Goal: Transaction & Acquisition: Purchase product/service

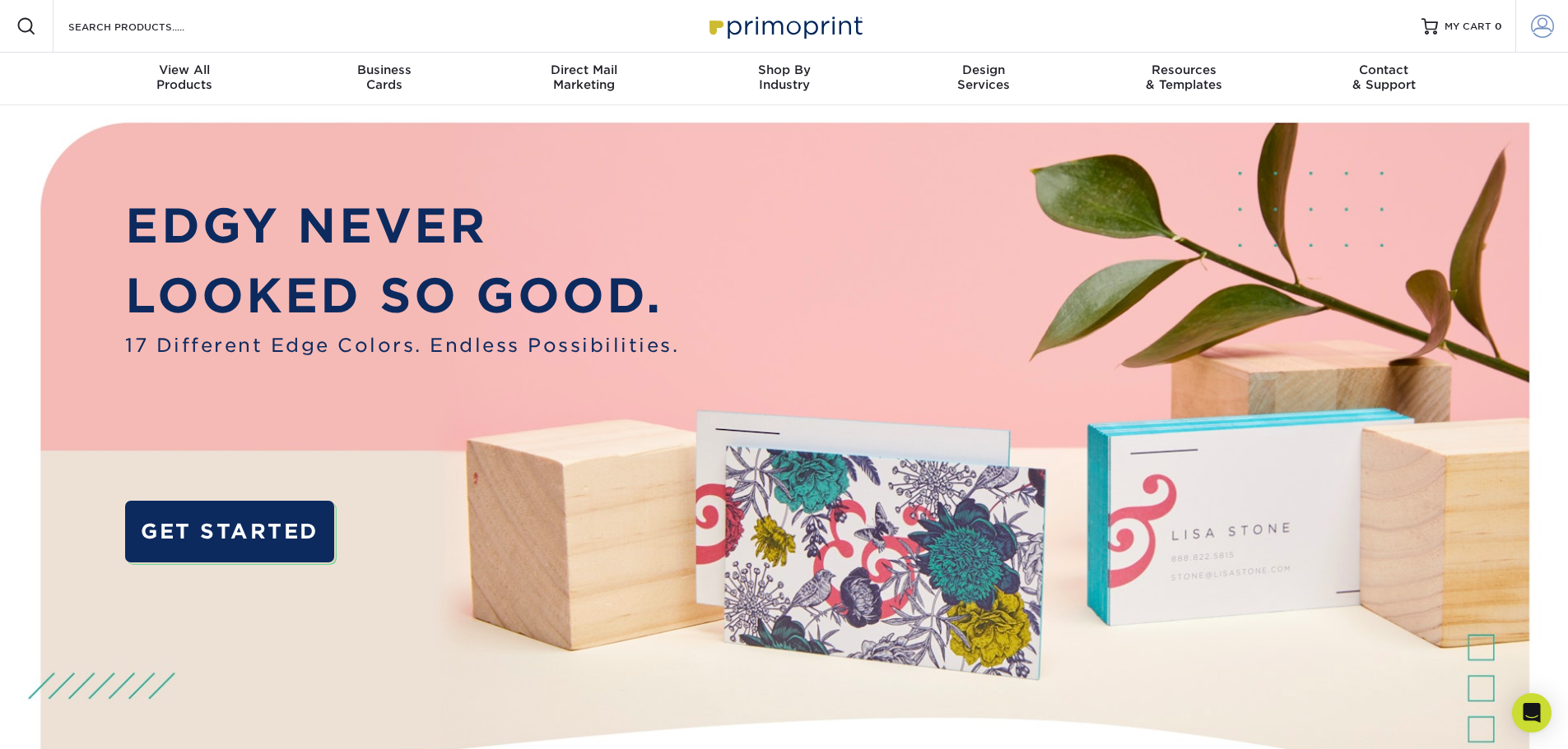
click at [1529, 27] on link "Account" at bounding box center [1540, 26] width 53 height 53
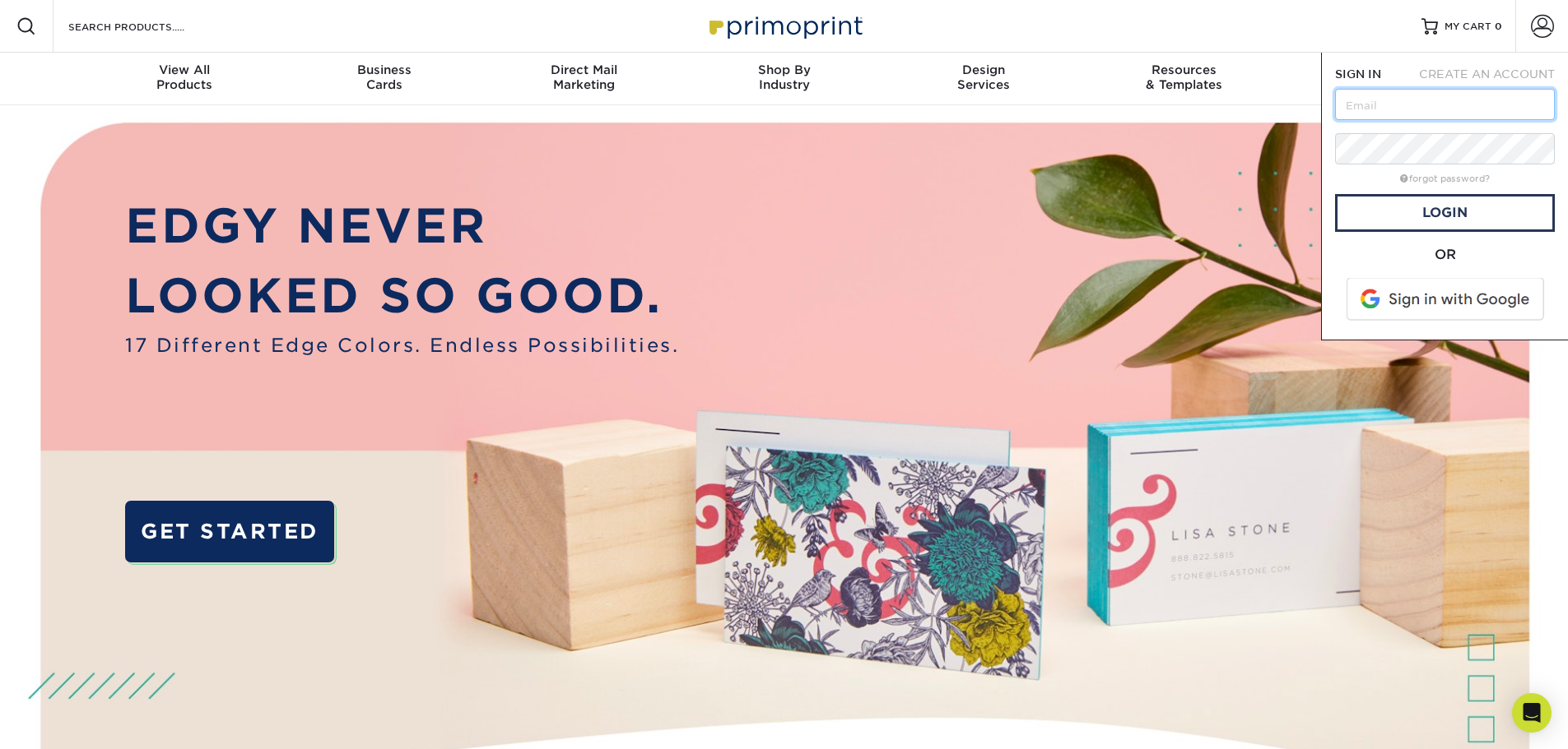
click at [1383, 105] on input "text" at bounding box center [1444, 104] width 219 height 31
click at [1335, 170] on div "forgot password?" at bounding box center [1444, 177] width 219 height 19
click at [1438, 296] on span at bounding box center [1446, 299] width 210 height 42
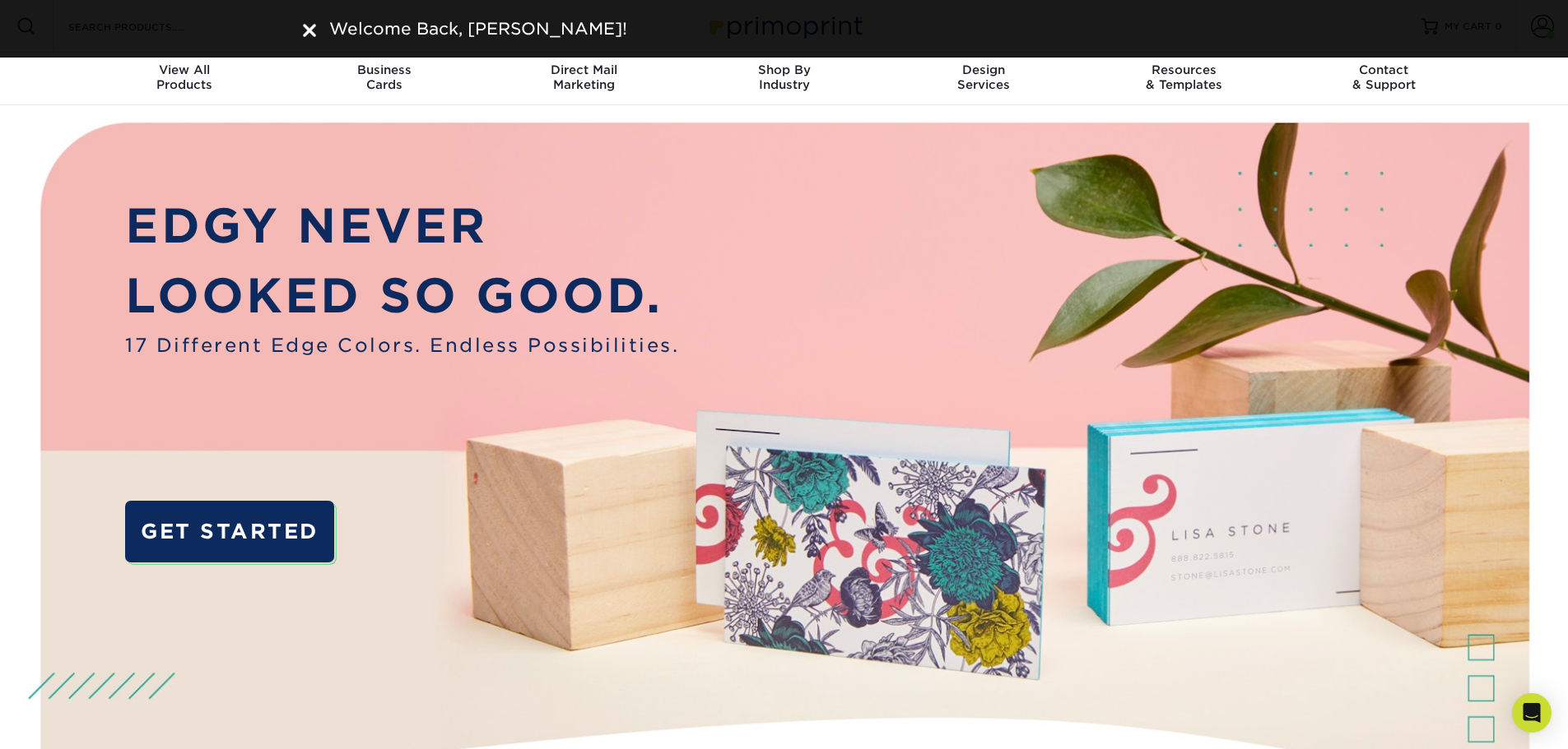
click at [311, 34] on img at bounding box center [310, 30] width 13 height 13
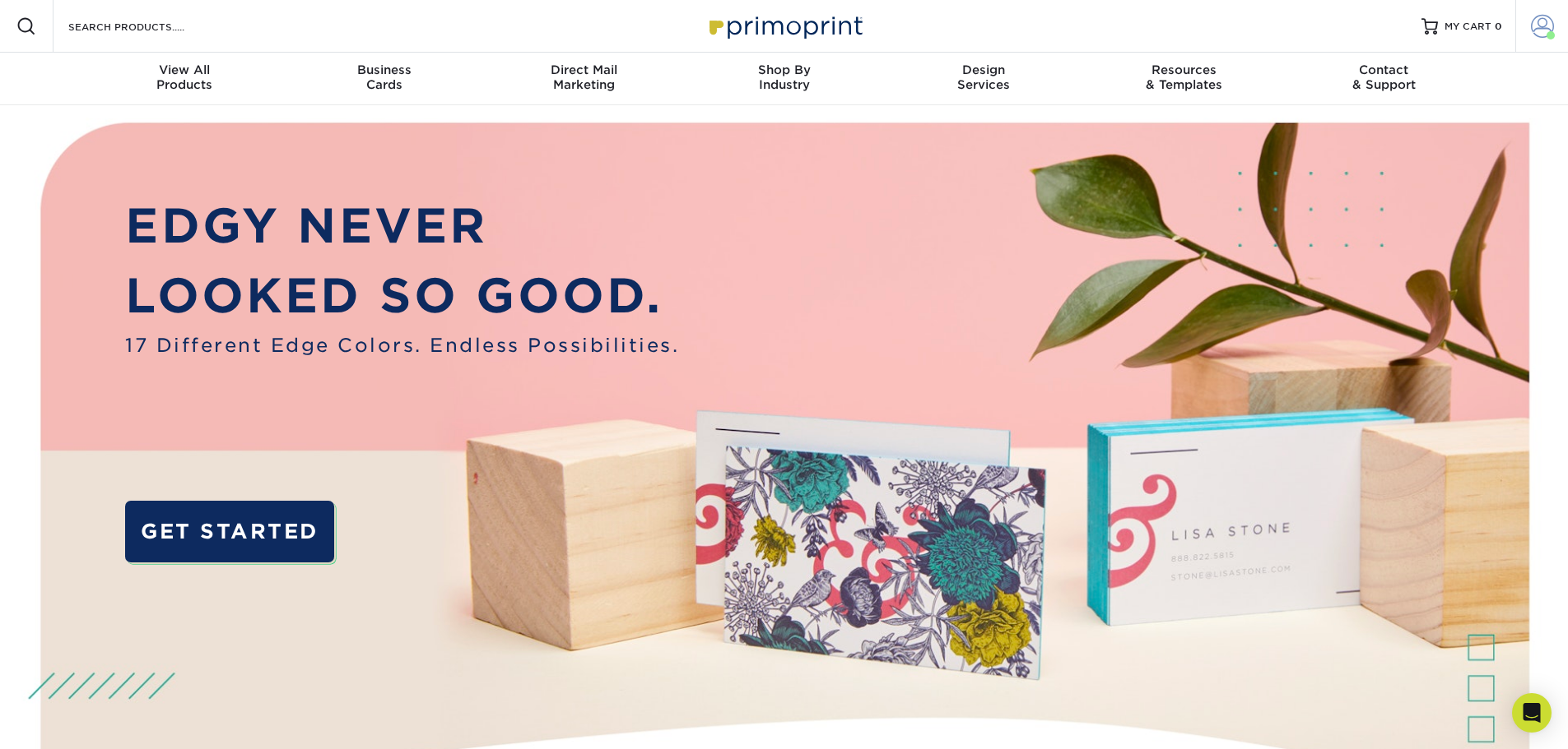
click at [1528, 31] on link "Account" at bounding box center [1540, 26] width 53 height 53
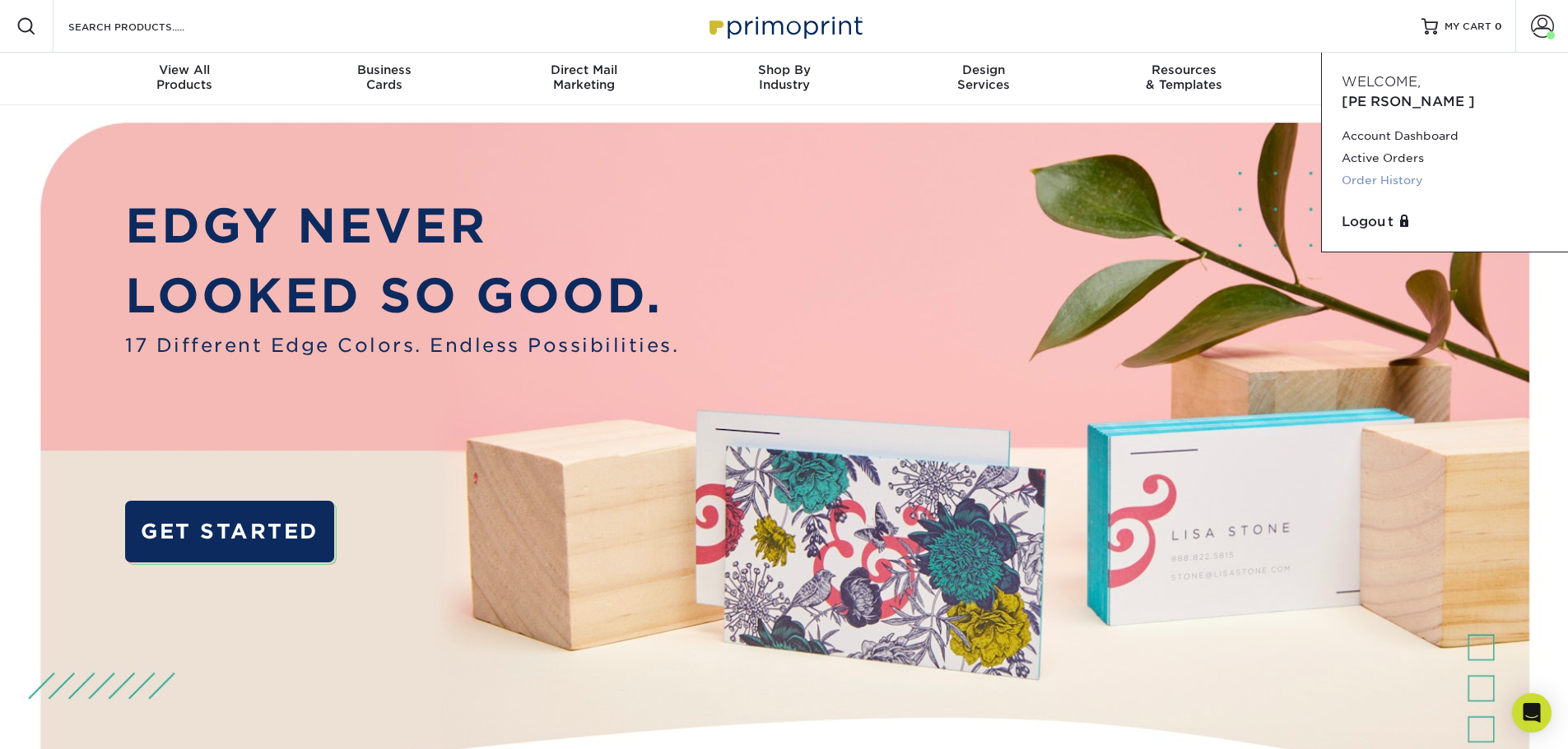
click at [1367, 170] on link "Order History" at bounding box center [1444, 181] width 206 height 22
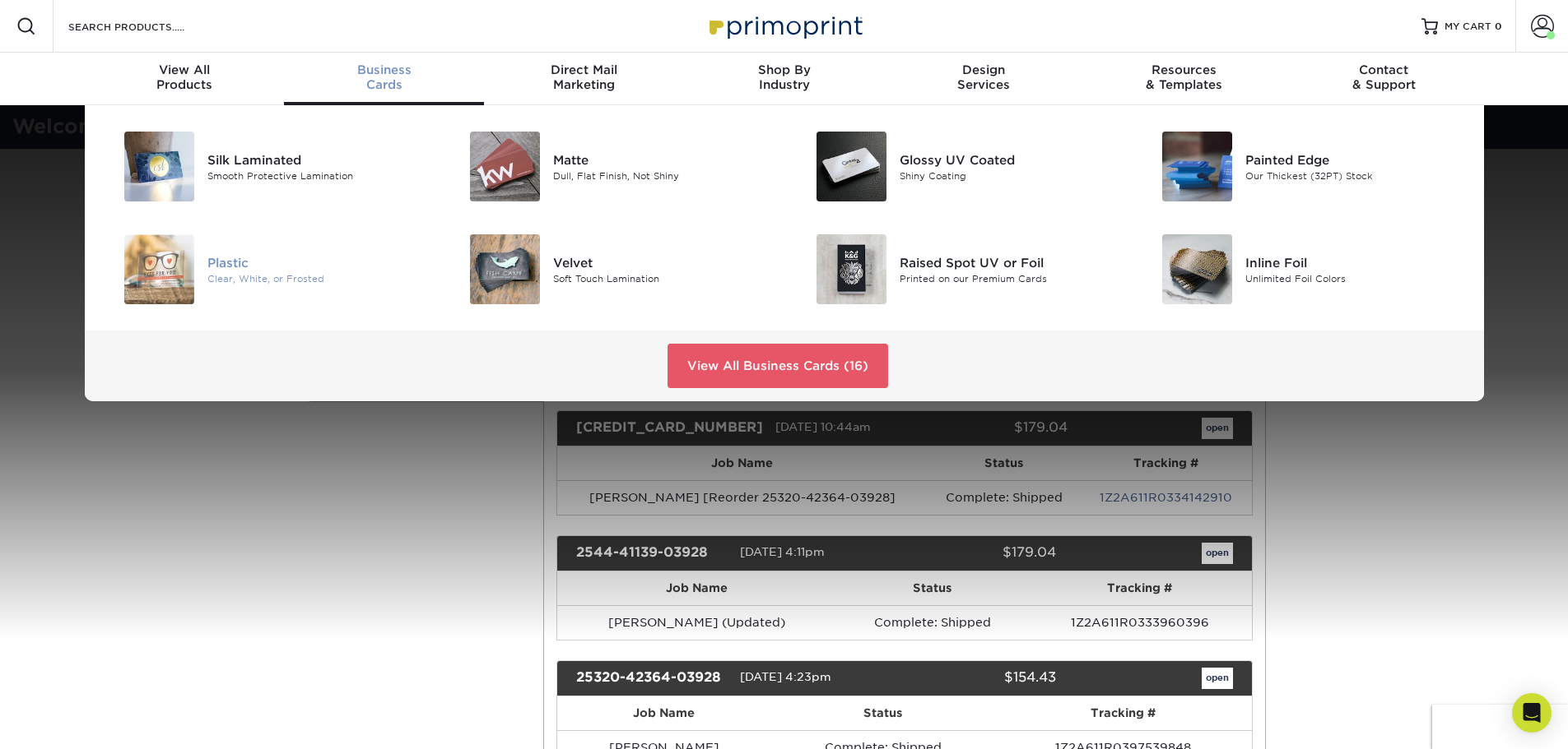
click at [253, 277] on div "Clear, White, or Frosted" at bounding box center [316, 278] width 218 height 14
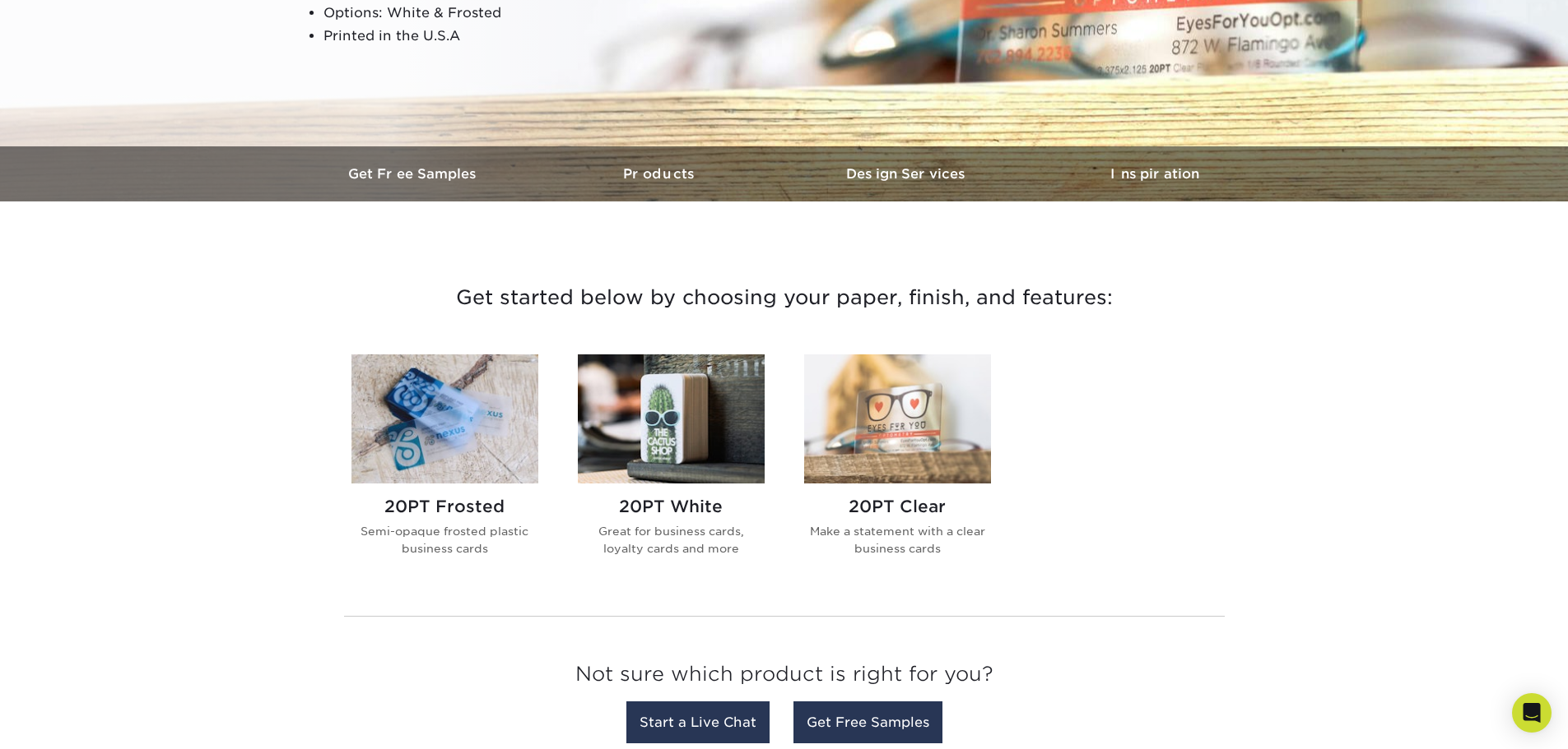
scroll to position [384, 0]
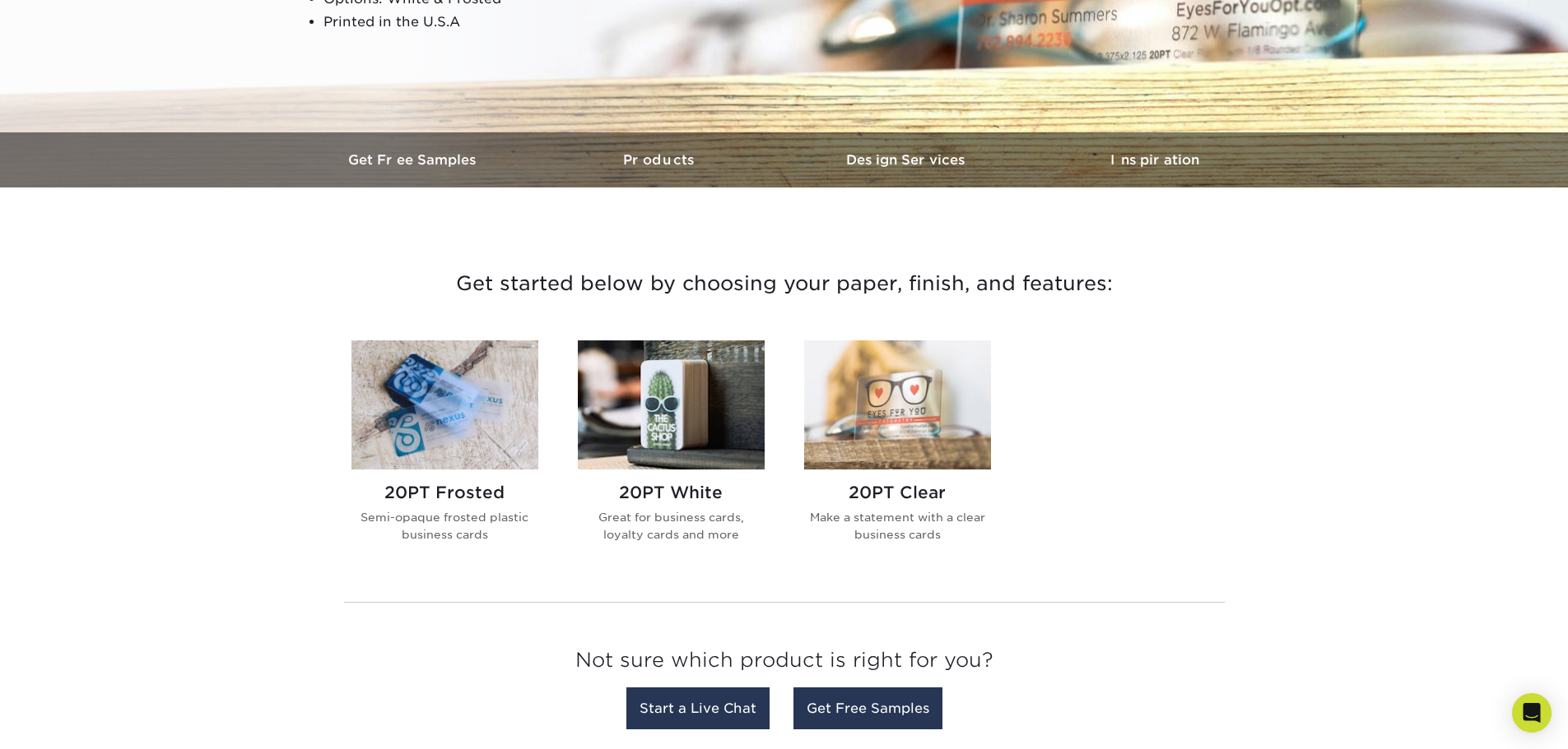
click at [709, 495] on h2 "20PT White" at bounding box center [671, 492] width 187 height 19
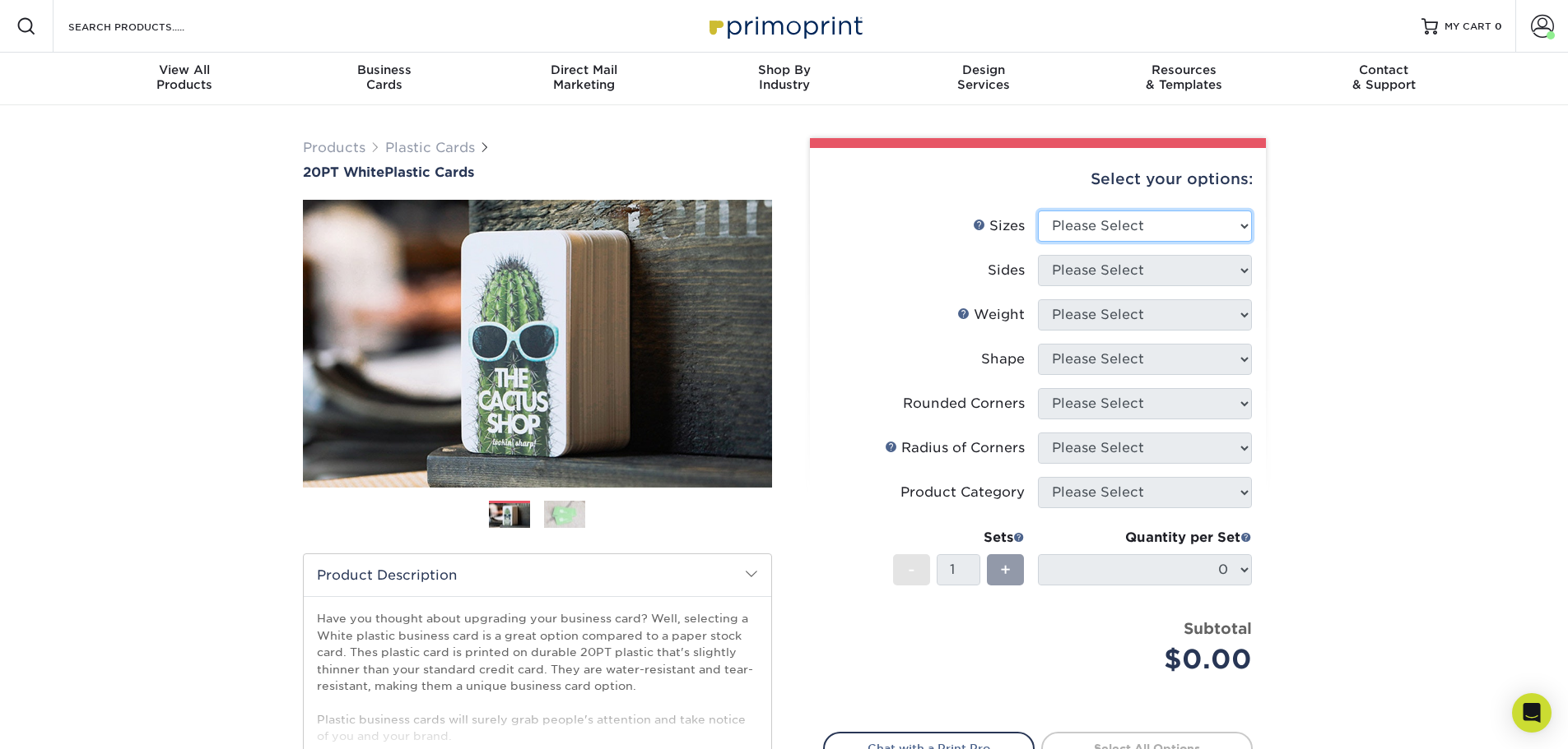
click at [1157, 217] on select "Please Select 2" x 3.5" 2" x 8" 2.12" x 3.375" 2.5" x 2.5" 4.25" x 6"" at bounding box center [1145, 227] width 214 height 31
select select "2.00x3.50"
click at [1038, 211] on select "Please Select 2" x 3.5" 2" x 8" 2.12" x 3.375" 2.5" x 2.5" 4.25" x 6"" at bounding box center [1145, 227] width 214 height 31
click at [1150, 275] on select "Please Select Print Both Sides Print Front Only" at bounding box center [1145, 271] width 214 height 31
select select "13abbda7-1d64-4f25-8bb2-c179b224825d"
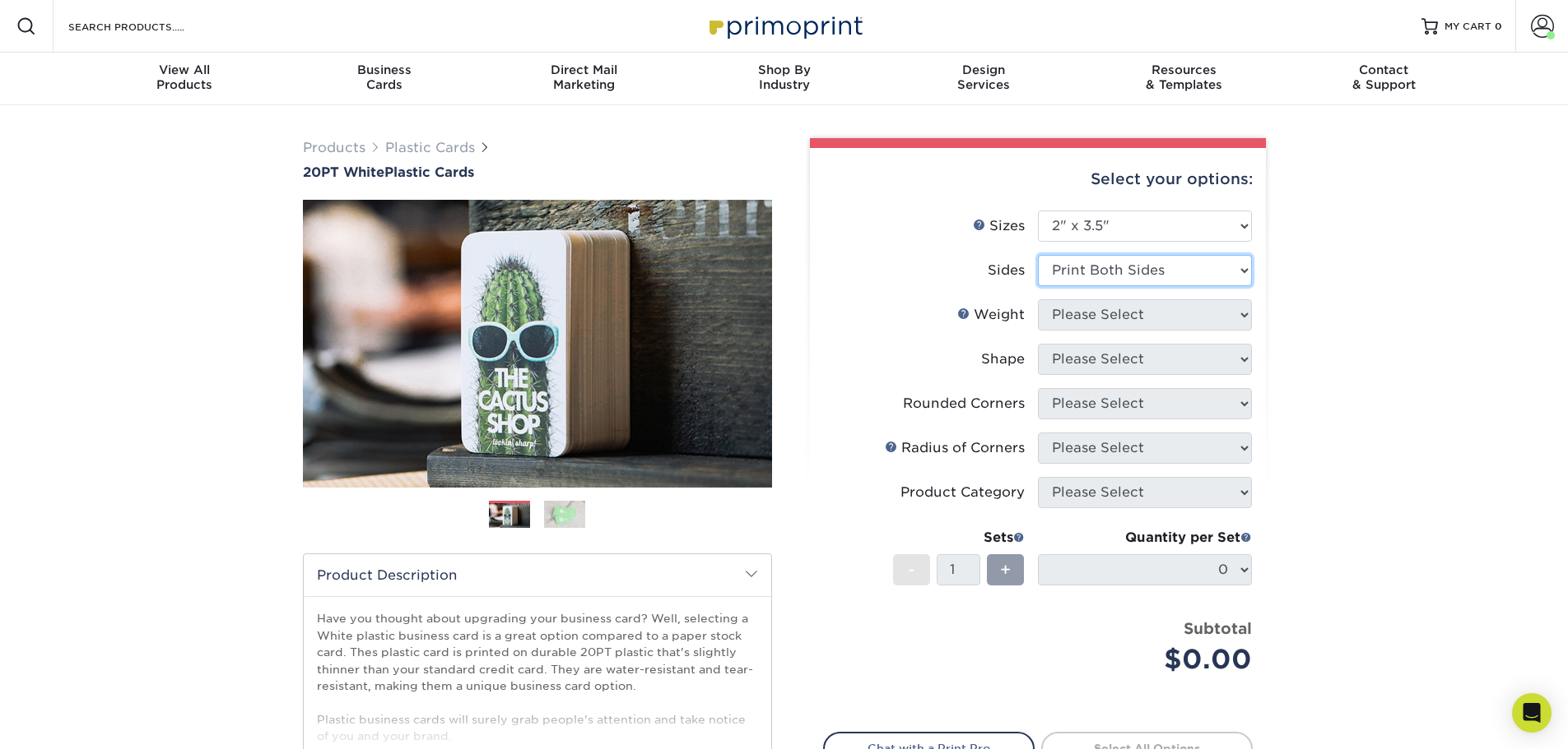
click at [1038, 255] on select "Please Select Print Both Sides Print Front Only" at bounding box center [1145, 271] width 214 height 31
click at [1149, 310] on select "Please Select 20PT White Plastic" at bounding box center [1145, 315] width 214 height 31
select select "20PT White Plastic"
click at [1038, 299] on select "Please Select 20PT White Plastic" at bounding box center [1145, 315] width 214 height 31
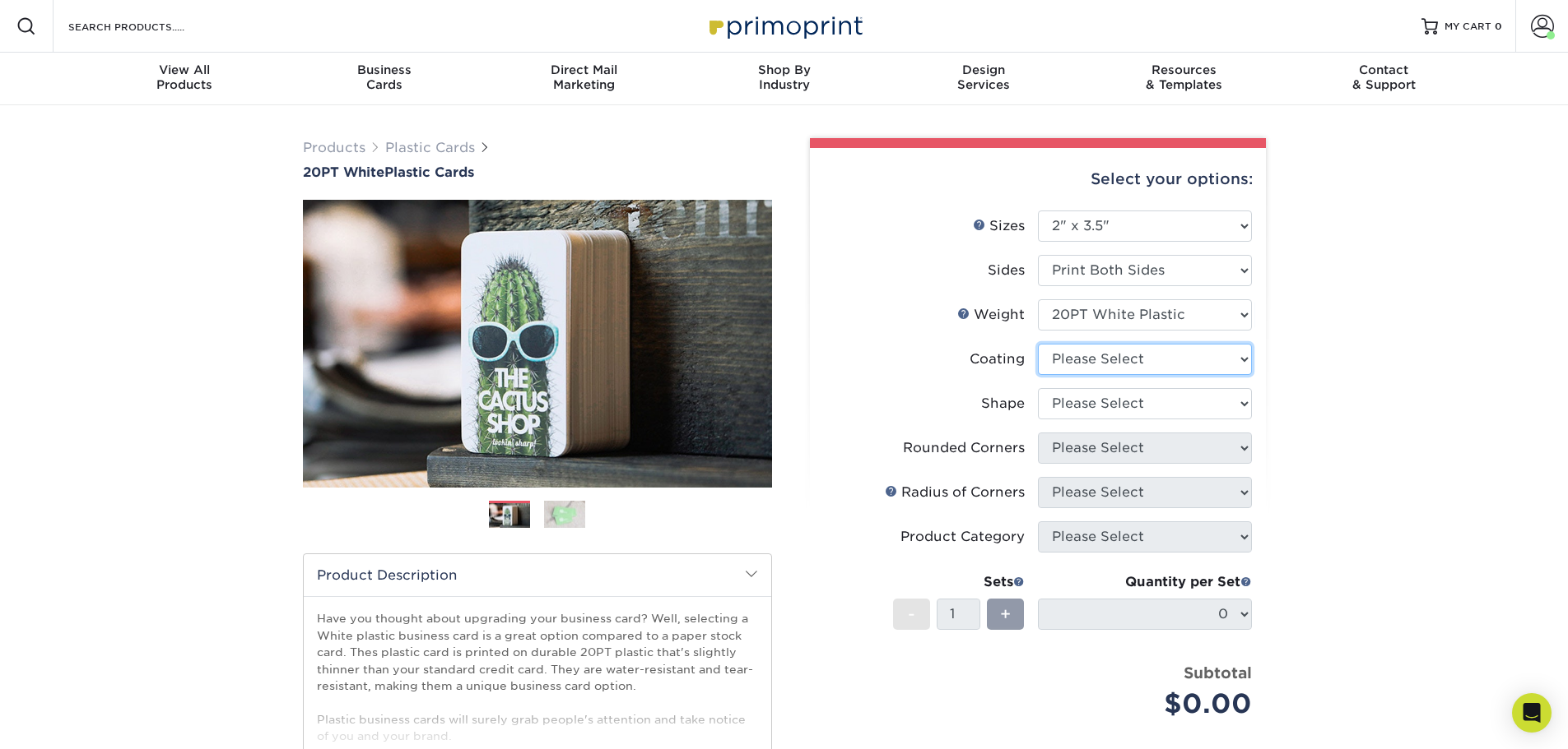
click at [1142, 362] on select at bounding box center [1145, 359] width 214 height 31
click at [1356, 383] on div "Products Plastic Cards 20PT White Plastic Cards Previous Next and" at bounding box center [784, 544] width 1568 height 878
click at [1156, 411] on select "Please Select Oval Standard" at bounding box center [1145, 404] width 214 height 31
select select "standard"
click at [1038, 388] on select "Please Select Oval Standard" at bounding box center [1145, 404] width 214 height 31
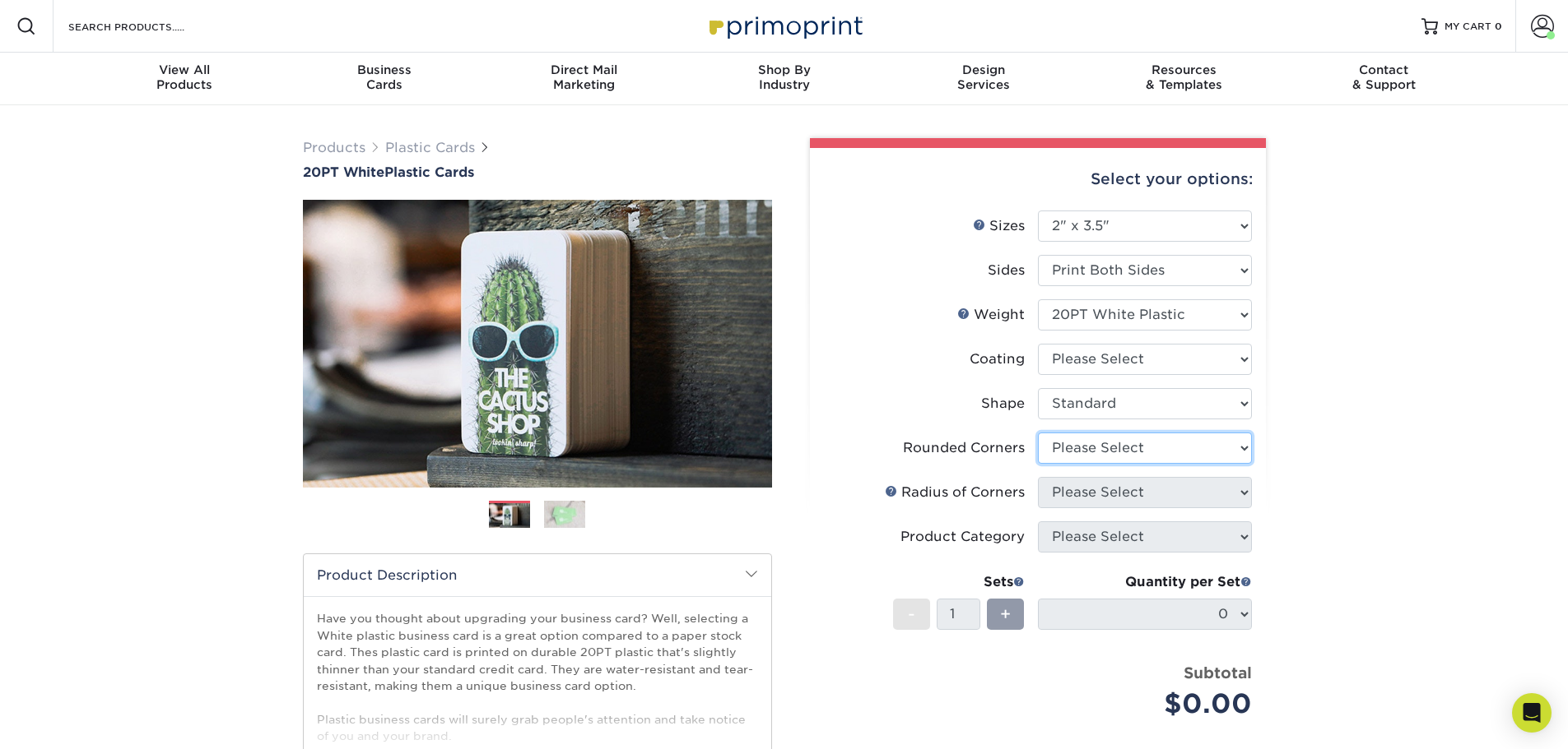
click at [1175, 450] on select "Please Select Yes - Round 4 Corners" at bounding box center [1145, 449] width 214 height 31
click at [1038, 433] on select "Please Select Yes - Round 4 Corners" at bounding box center [1145, 449] width 214 height 31
click at [1159, 497] on select "Please Select" at bounding box center [1145, 493] width 214 height 31
click at [1367, 497] on div "Products Plastic Cards 20PT White Plastic Cards Previous Next and" at bounding box center [784, 544] width 1568 height 878
click at [1166, 454] on select "Please Select Yes - Round 4 Corners" at bounding box center [1145, 449] width 214 height 31
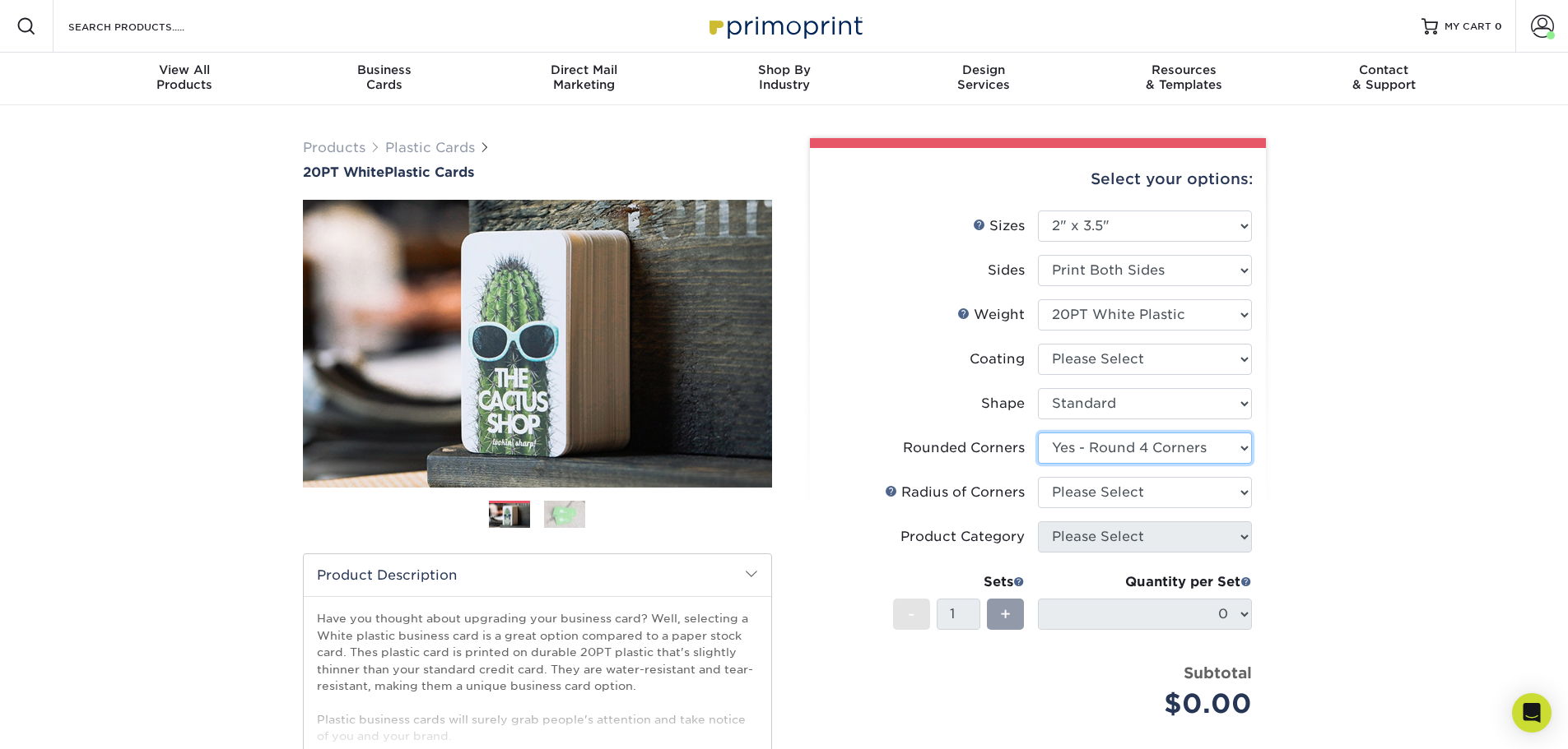
click at [1038, 433] on select "Please Select Yes - Round 4 Corners" at bounding box center [1145, 449] width 214 height 31
click at [1114, 451] on select "Please Select Yes - Round 4 Corners" at bounding box center [1145, 449] width 214 height 31
click at [1038, 433] on select "Please Select Yes - Round 4 Corners" at bounding box center [1145, 449] width 214 height 31
click at [1085, 453] on select "Please Select Yes - Round 4 Corners" at bounding box center [1145, 449] width 214 height 31
click at [1038, 433] on select "Please Select Yes - Round 4 Corners" at bounding box center [1145, 449] width 214 height 31
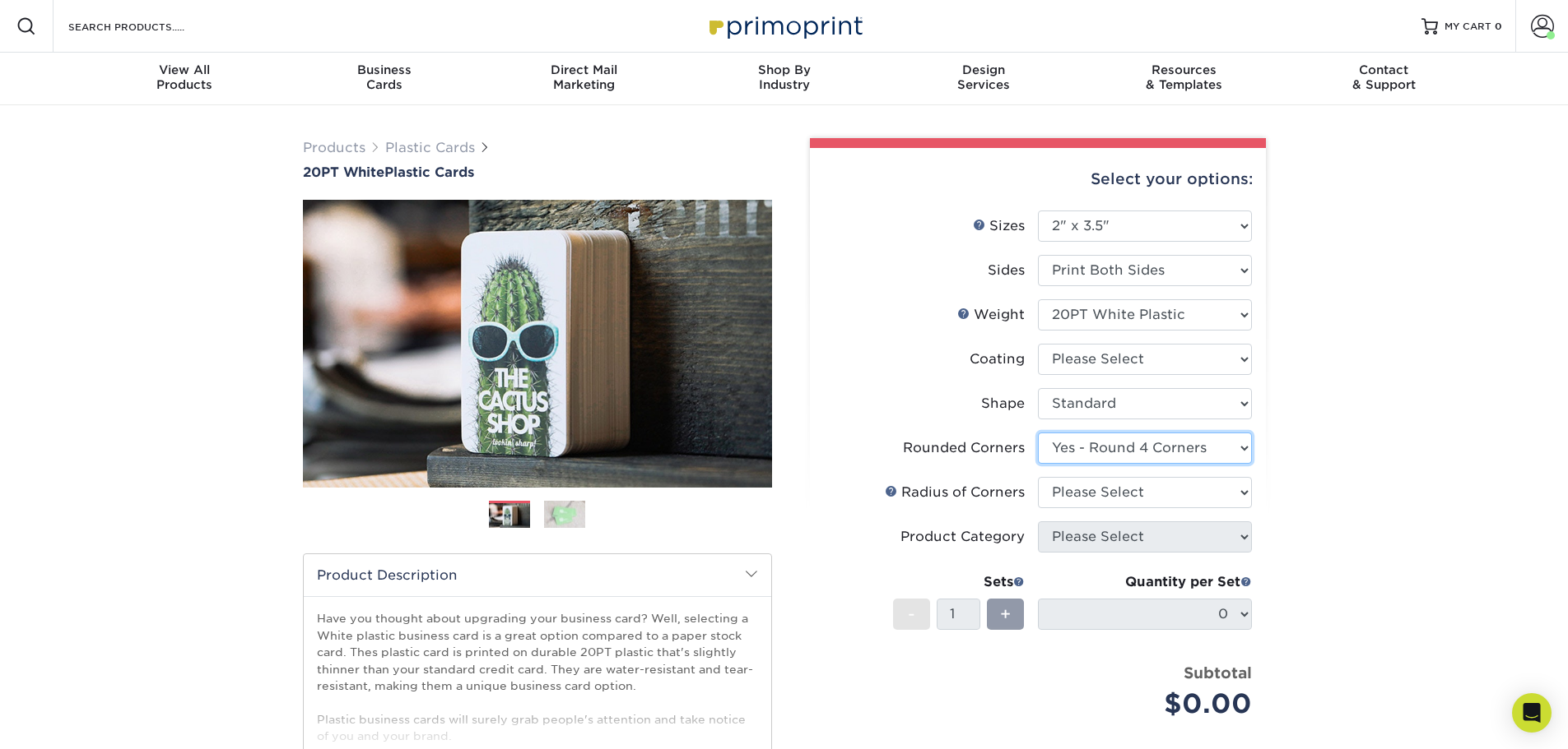
select select "-1"
click at [1107, 489] on select "Please Select" at bounding box center [1145, 493] width 214 height 31
click at [1362, 510] on div "Products Plastic Cards 20PT White Plastic Cards Previous Next and" at bounding box center [784, 544] width 1568 height 878
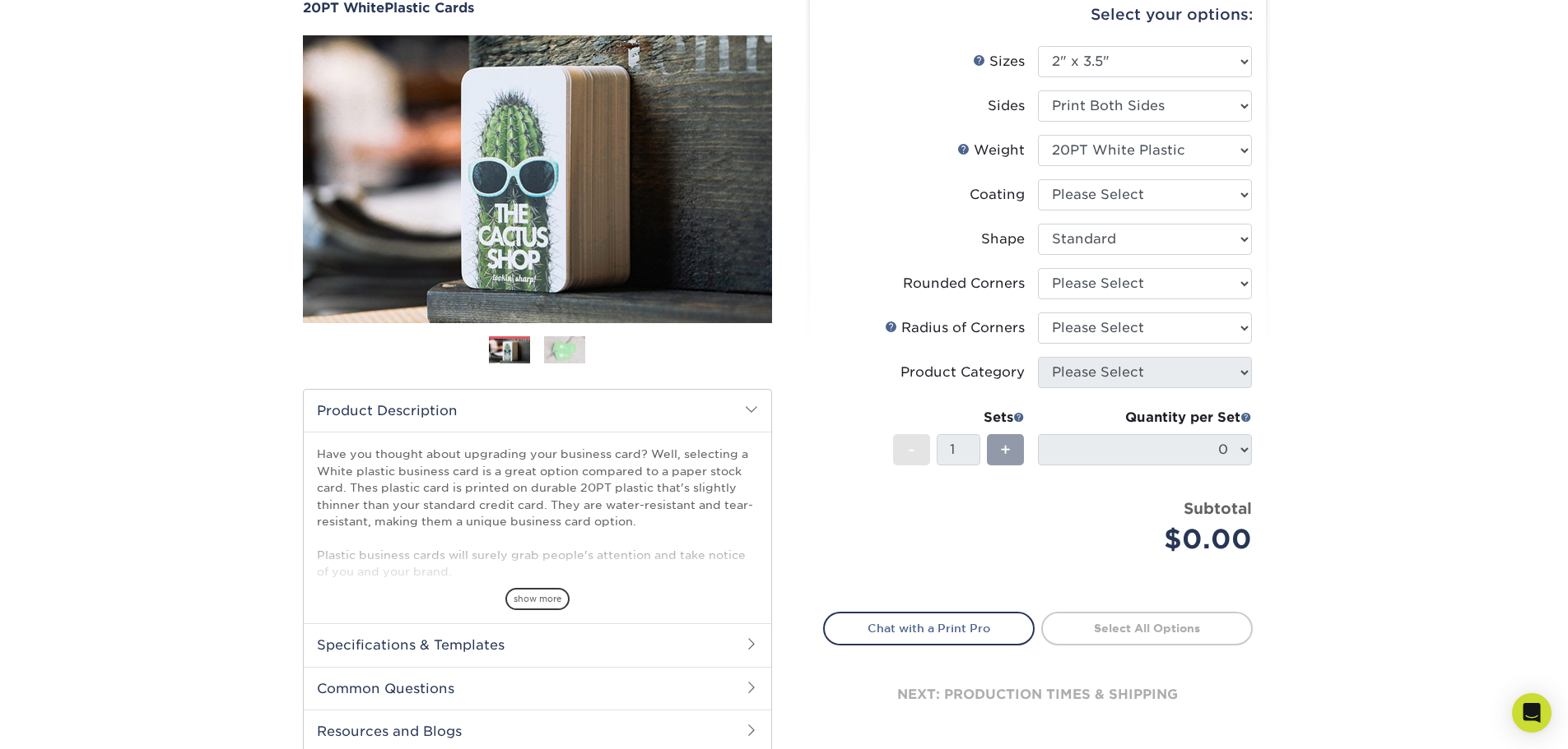
scroll to position [110, 0]
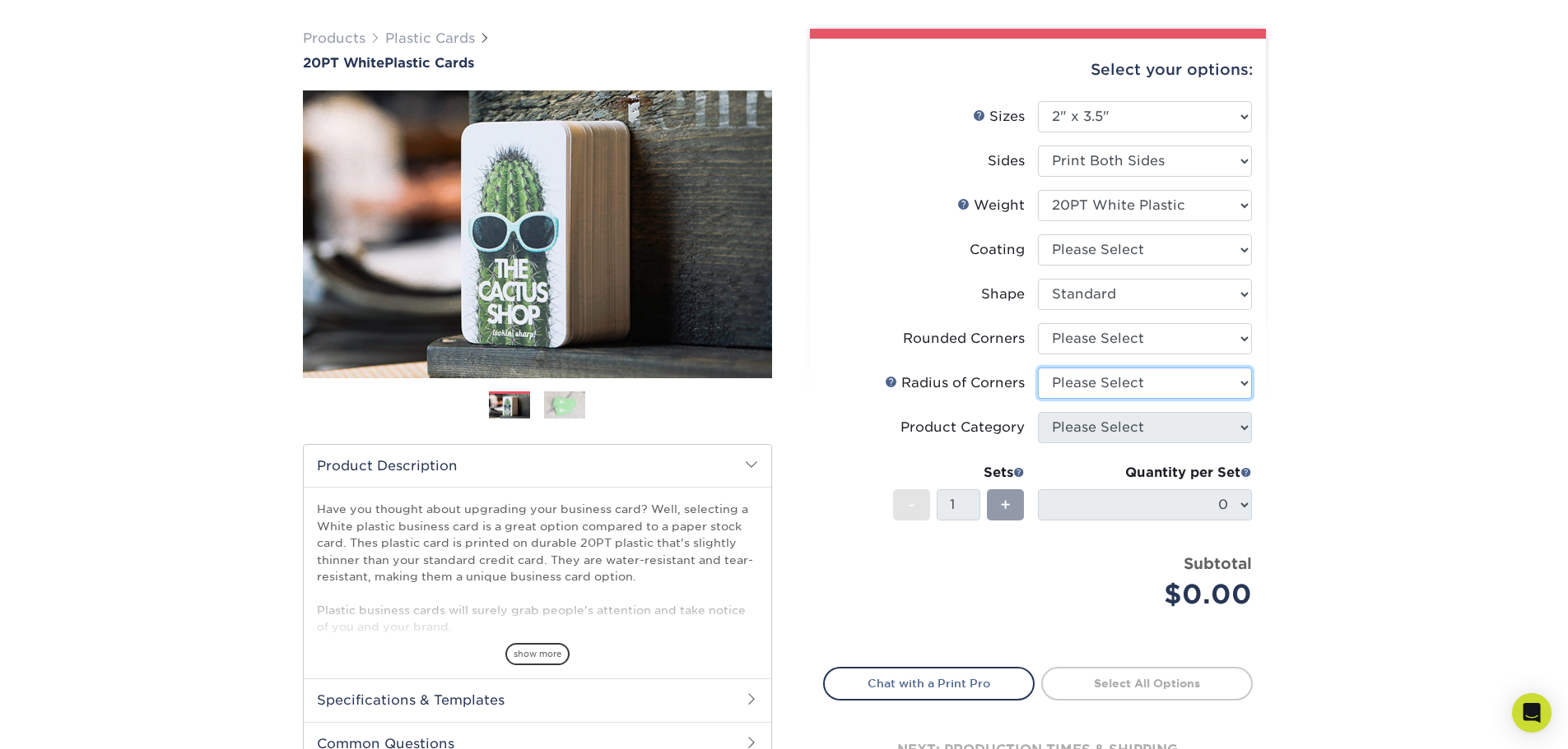
click at [1110, 380] on select "Please Select" at bounding box center [1145, 383] width 214 height 31
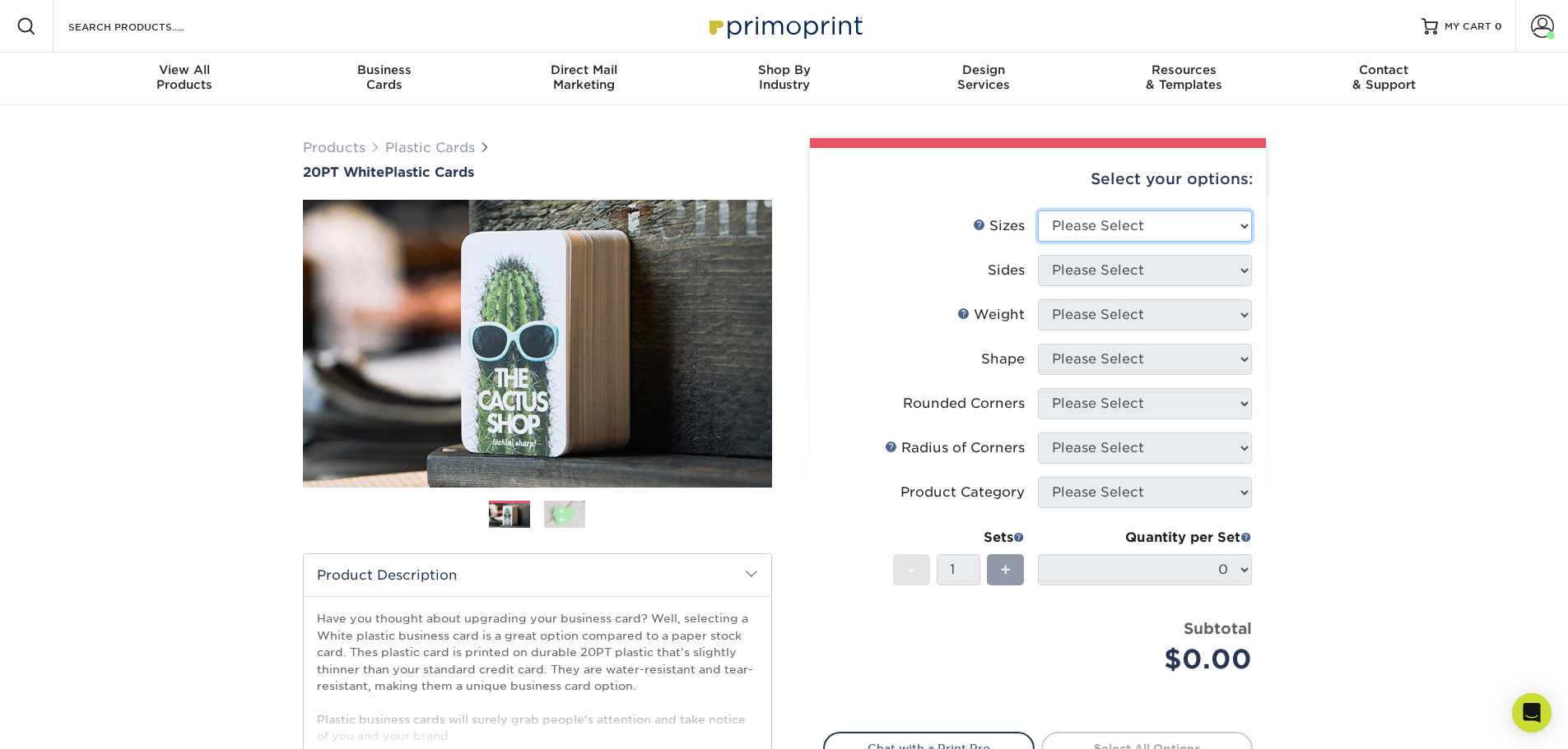
click at [1129, 225] on select "Please Select 2" x 3.5" 2" x 8" 2.12" x 3.375" 2.5" x 2.5" 4.25" x 6"" at bounding box center [1145, 227] width 214 height 31
select select "2.00x3.50"
click at [1038, 211] on select "Please Select 2" x 3.5" 2" x 8" 2.12" x 3.375" 2.5" x 2.5" 4.25" x 6"" at bounding box center [1145, 227] width 214 height 31
click at [1104, 278] on select "Please Select Print Both Sides Print Front Only" at bounding box center [1145, 271] width 214 height 31
select select "13abbda7-1d64-4f25-8bb2-c179b224825d"
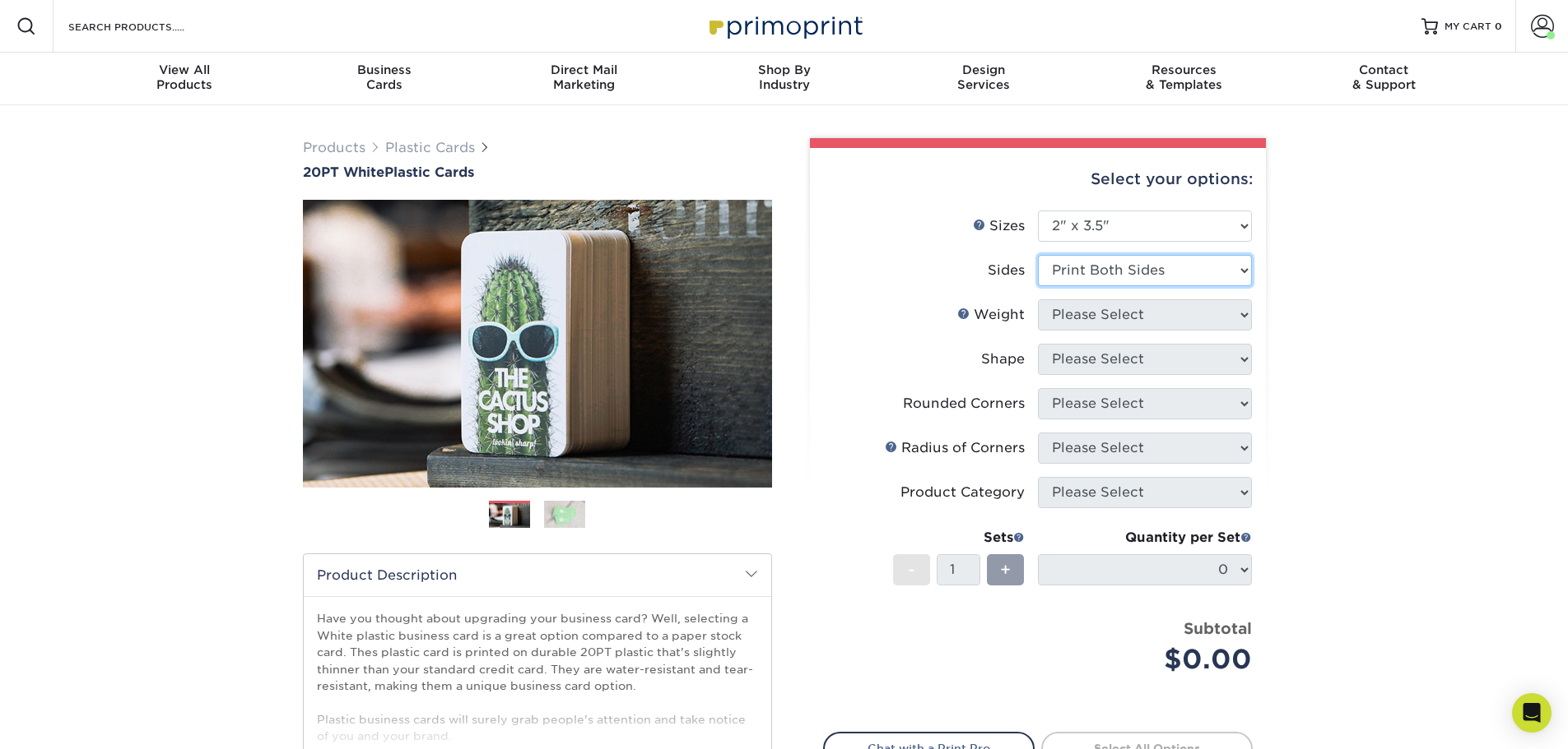
click at [1038, 255] on select "Please Select Print Both Sides Print Front Only" at bounding box center [1145, 271] width 214 height 31
click at [1098, 323] on select "Please Select 20PT White Plastic" at bounding box center [1145, 315] width 214 height 31
select select "20PT White Plastic"
click at [1038, 299] on select "Please Select 20PT White Plastic" at bounding box center [1145, 315] width 214 height 31
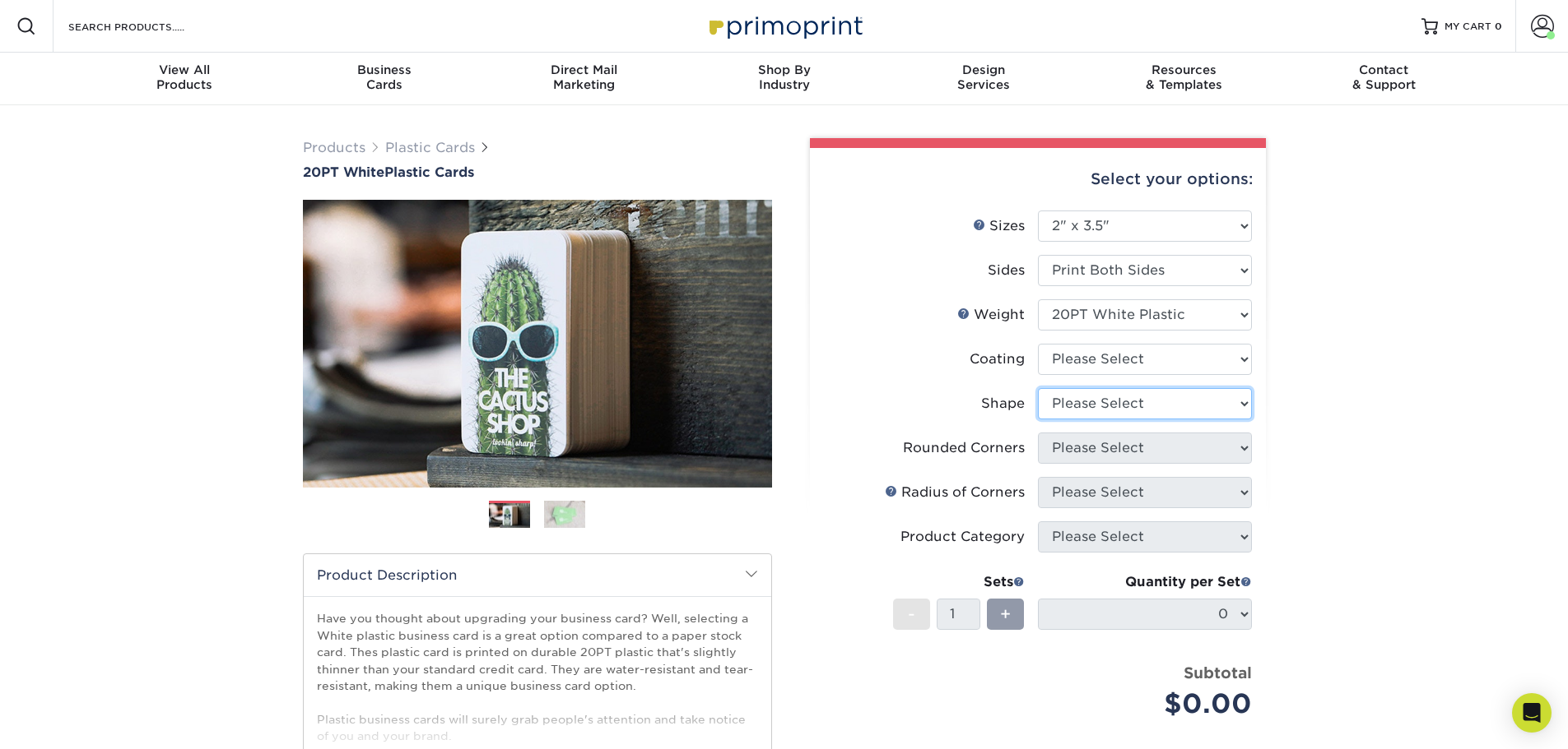
click at [1126, 410] on select "Please Select Oval Standard" at bounding box center [1145, 404] width 214 height 31
select select "standard"
click at [1038, 388] on select "Please Select Oval Standard" at bounding box center [1145, 404] width 214 height 31
click at [1103, 445] on select "Please Select Yes - Round 4 Corners" at bounding box center [1145, 449] width 214 height 31
click at [1038, 433] on select "Please Select Yes - Round 4 Corners" at bounding box center [1145, 449] width 214 height 31
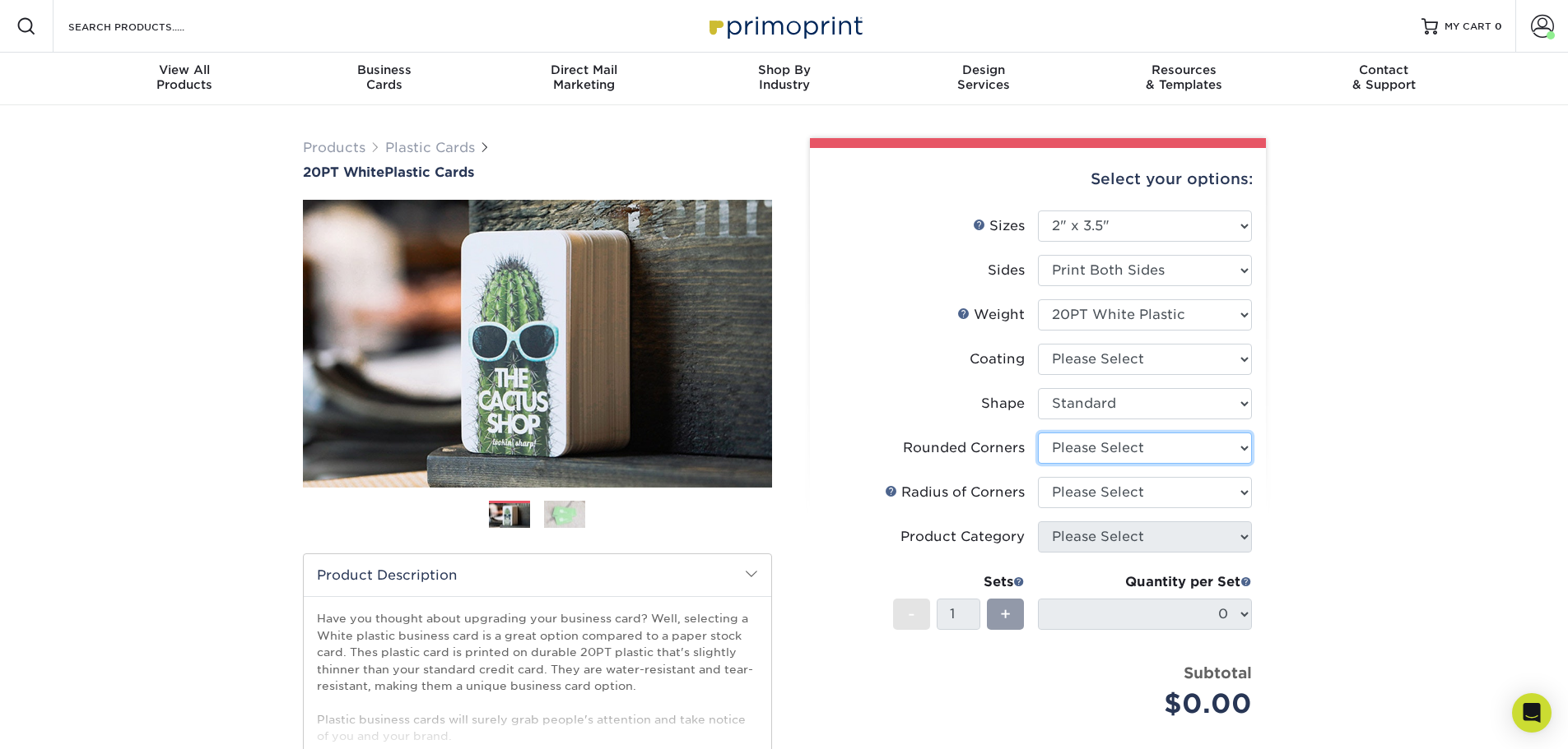
click at [1109, 457] on select "Please Select Yes - Round 4 Corners" at bounding box center [1145, 449] width 214 height 31
click at [1038, 433] on select "Please Select Yes - Round 4 Corners" at bounding box center [1145, 449] width 214 height 31
click at [1114, 493] on select "Please Select" at bounding box center [1145, 493] width 214 height 31
click at [1112, 451] on select "Please Select Yes - Round 4 Corners" at bounding box center [1145, 449] width 214 height 31
click at [1038, 433] on select "Please Select Yes - Round 4 Corners" at bounding box center [1145, 449] width 214 height 31
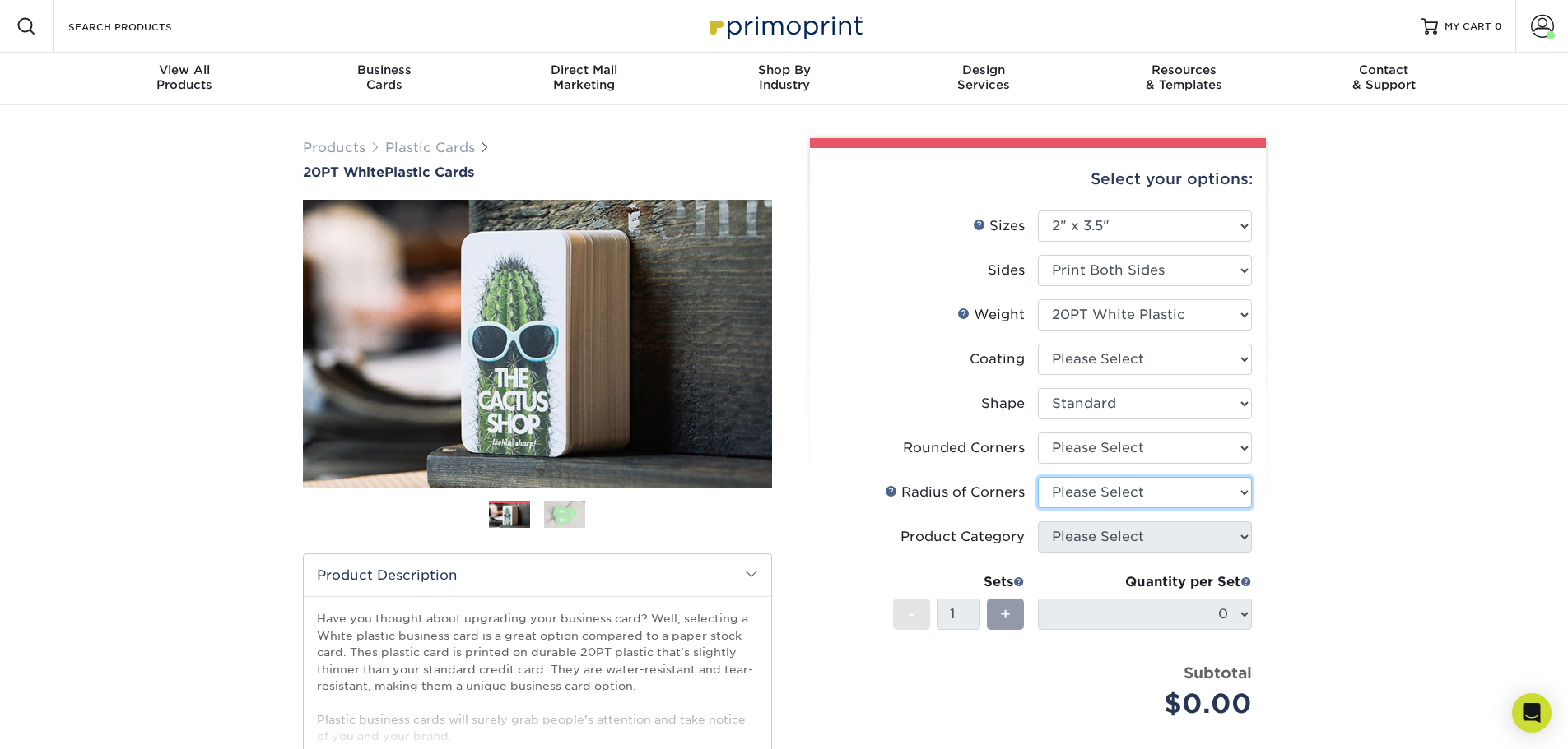
click at [1116, 493] on select "Please Select" at bounding box center [1145, 493] width 214 height 31
click at [1126, 486] on select "Please Select" at bounding box center [1145, 493] width 214 height 31
click at [1149, 501] on select "Please Select" at bounding box center [1145, 493] width 214 height 31
click at [1299, 516] on div "Products Plastic Cards 20PT White Plastic Cards Previous Next and" at bounding box center [784, 544] width 1568 height 878
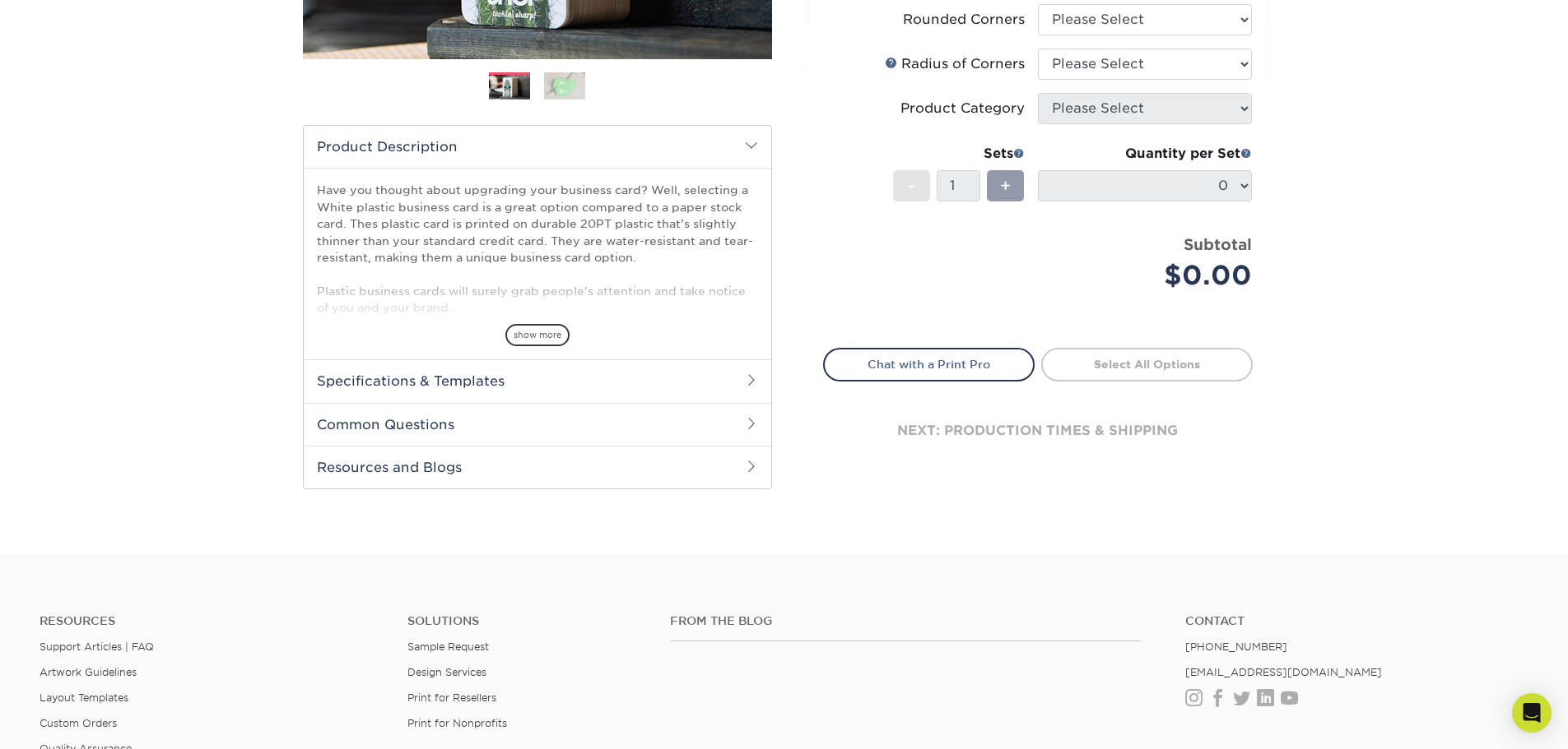
scroll to position [494, 0]
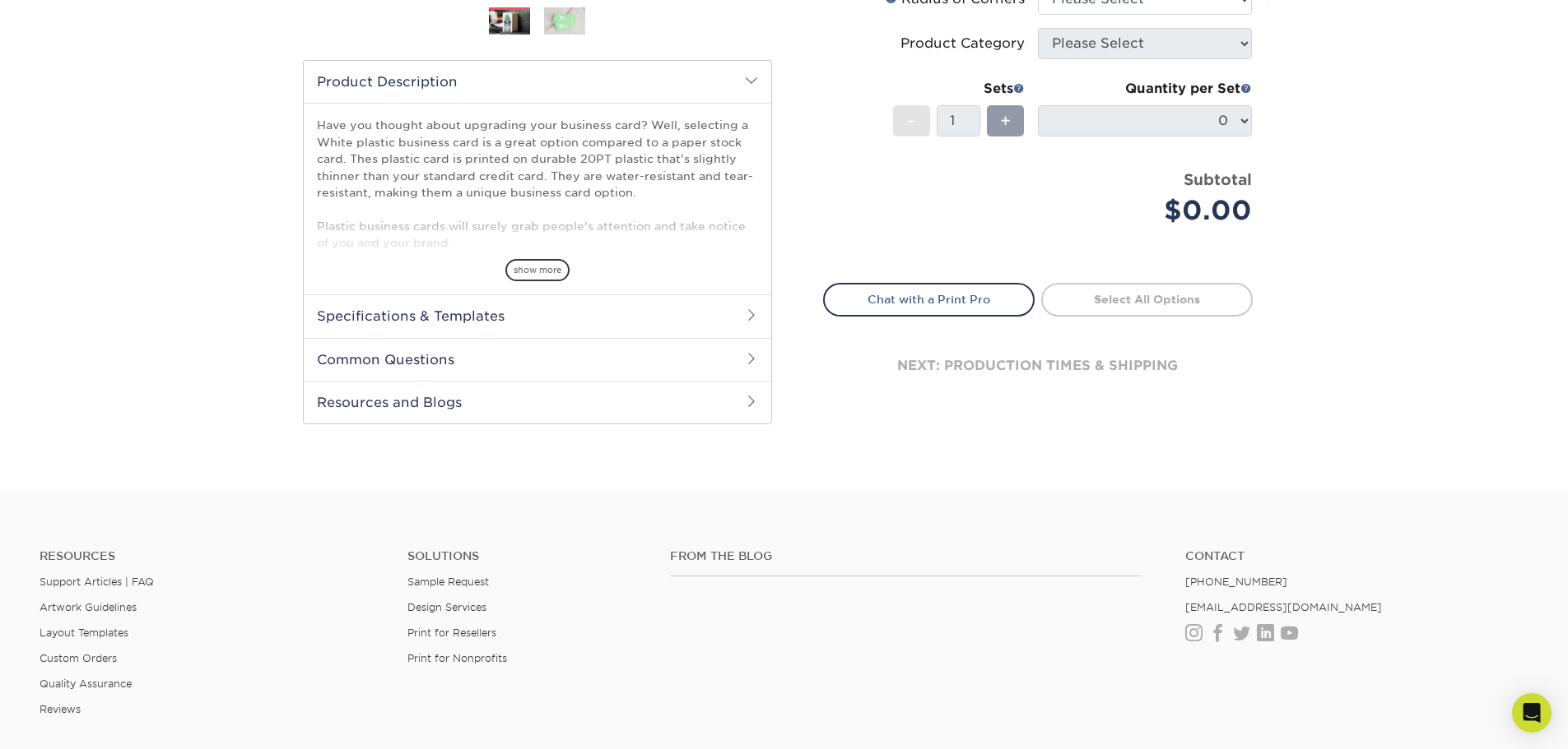
click at [746, 355] on span at bounding box center [751, 358] width 13 height 13
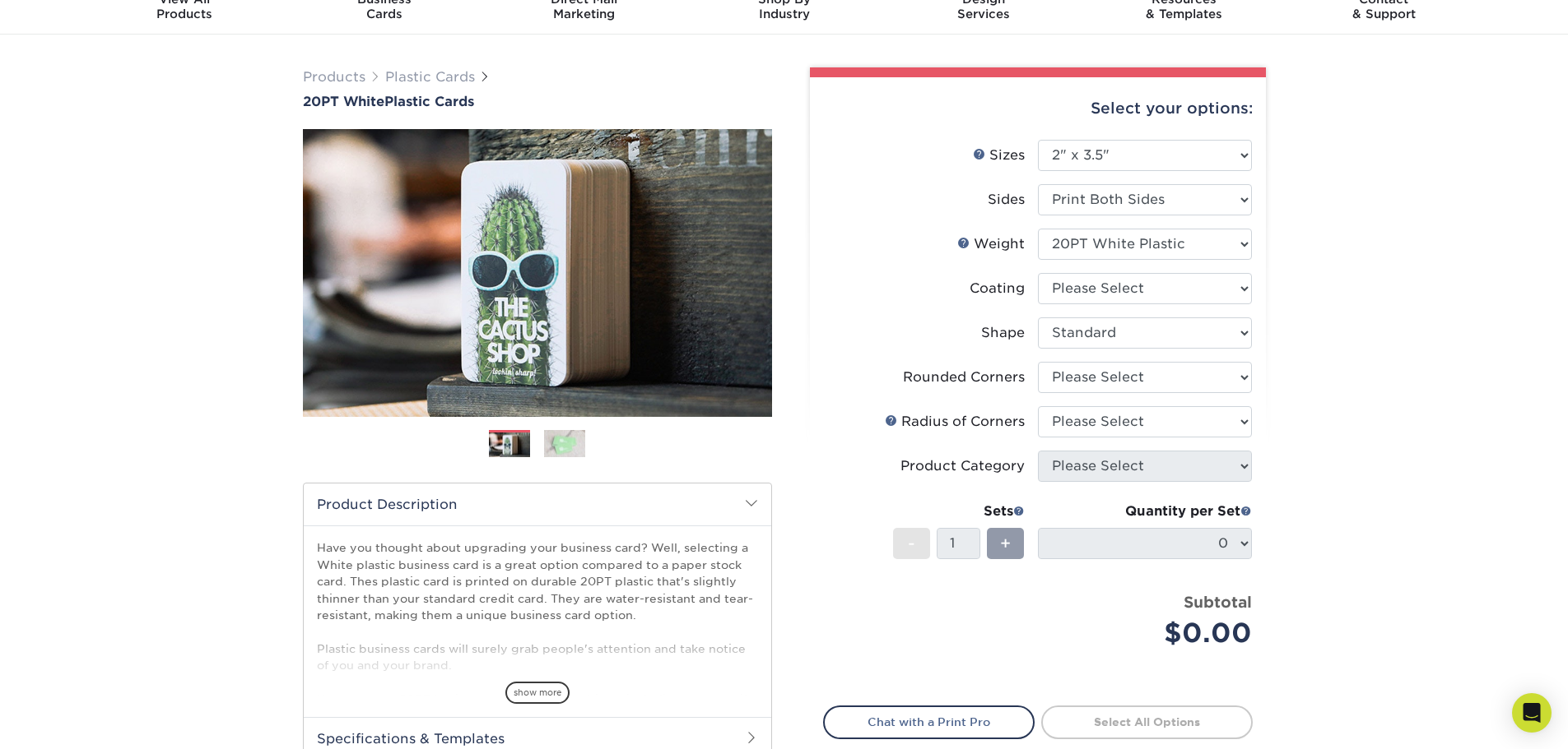
scroll to position [0, 0]
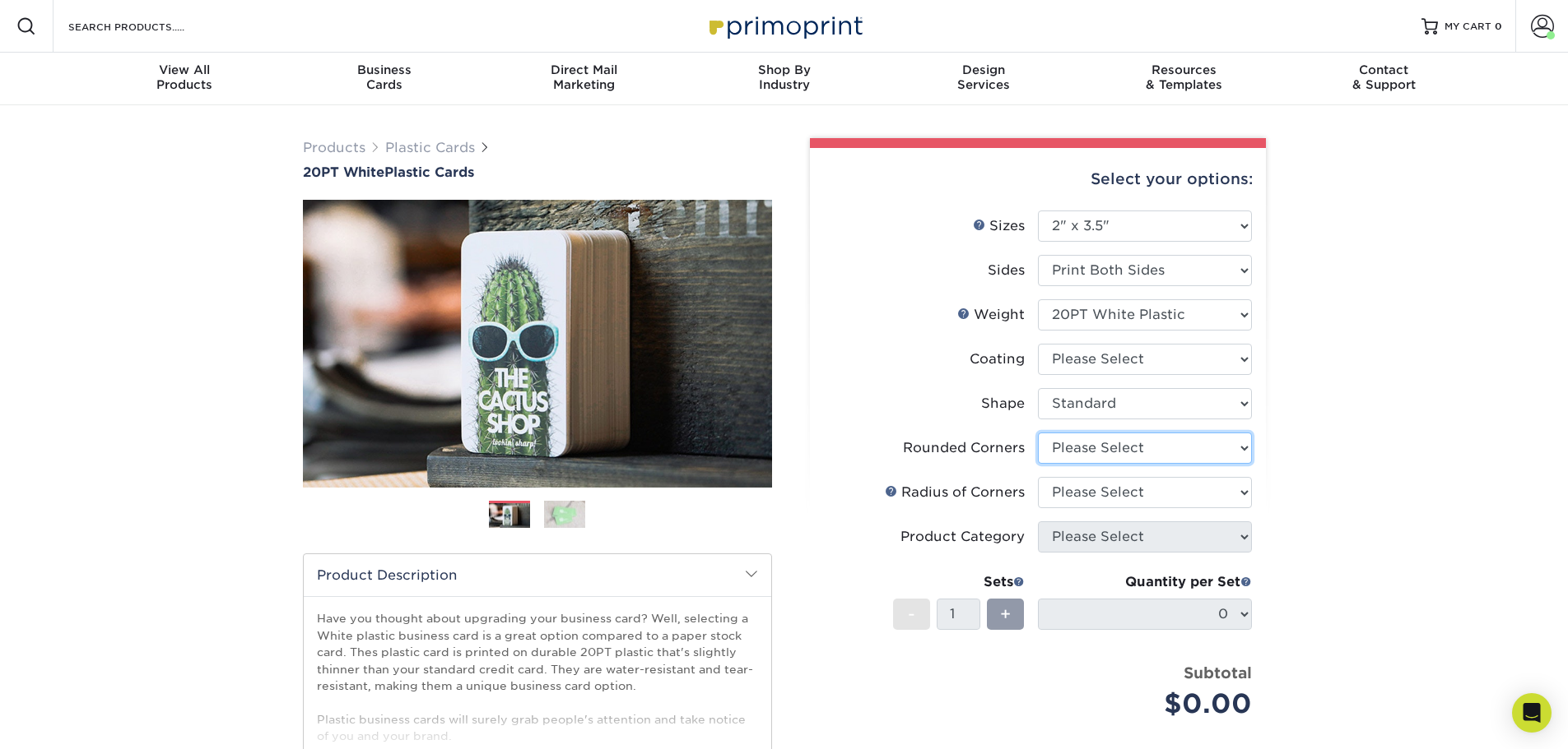
click at [1128, 433] on select "Please Select Yes - Round 4 Corners" at bounding box center [1145, 449] width 214 height 31
click at [1038, 433] on select "Please Select Yes - Round 4 Corners" at bounding box center [1145, 449] width 214 height 31
select select "-1"
click at [1117, 491] on select "Please Select" at bounding box center [1145, 493] width 214 height 31
click at [1038, 477] on select "Please Select" at bounding box center [1145, 493] width 214 height 31
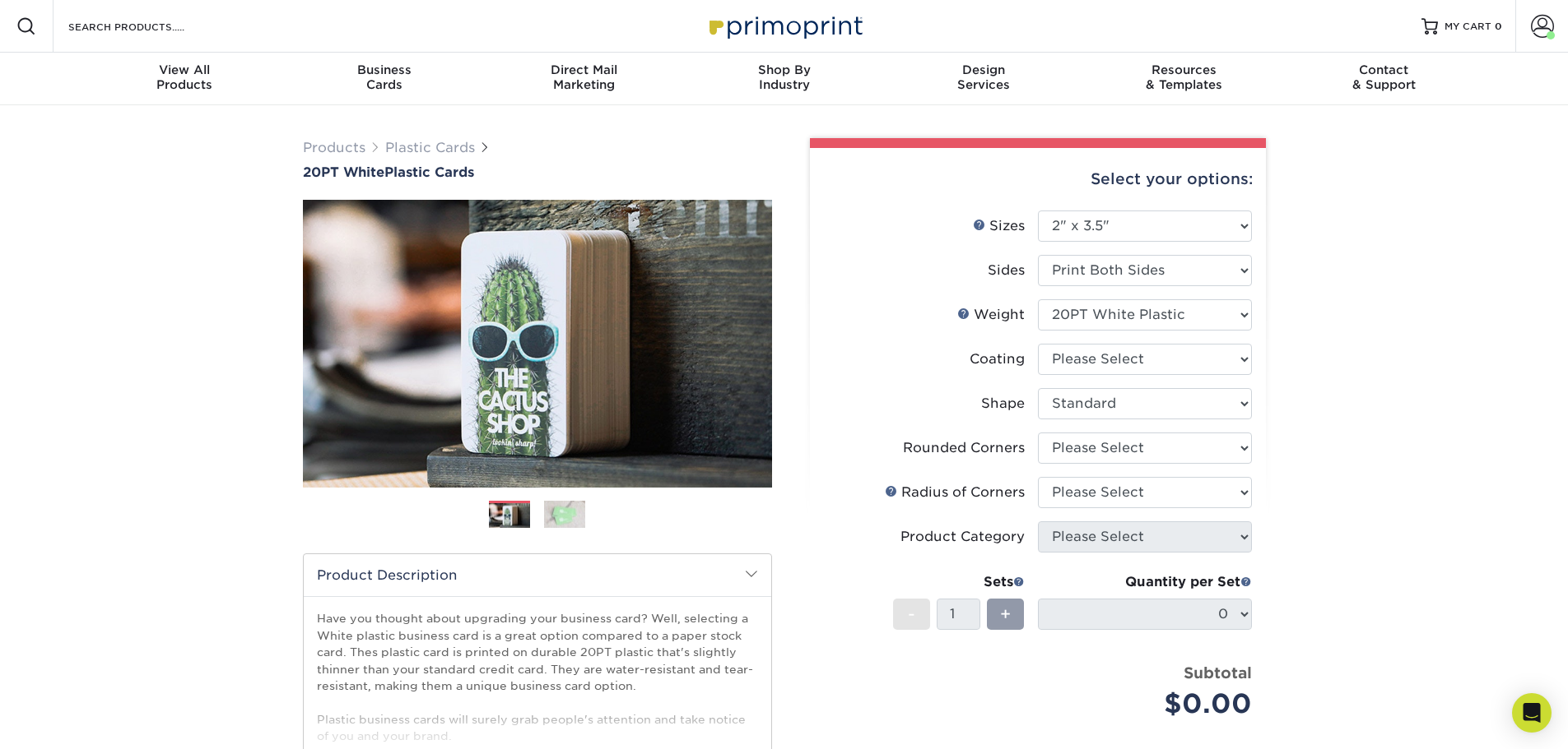
click at [1327, 498] on div "Products Plastic Cards 20PT White Plastic Cards Previous Next and" at bounding box center [784, 751] width 1568 height 1292
click at [1098, 357] on select at bounding box center [1145, 359] width 214 height 31
select select "3e7618de-abca-4bda-9f97-8b9129e913d8"
click at [1038, 344] on select at bounding box center [1145, 359] width 214 height 31
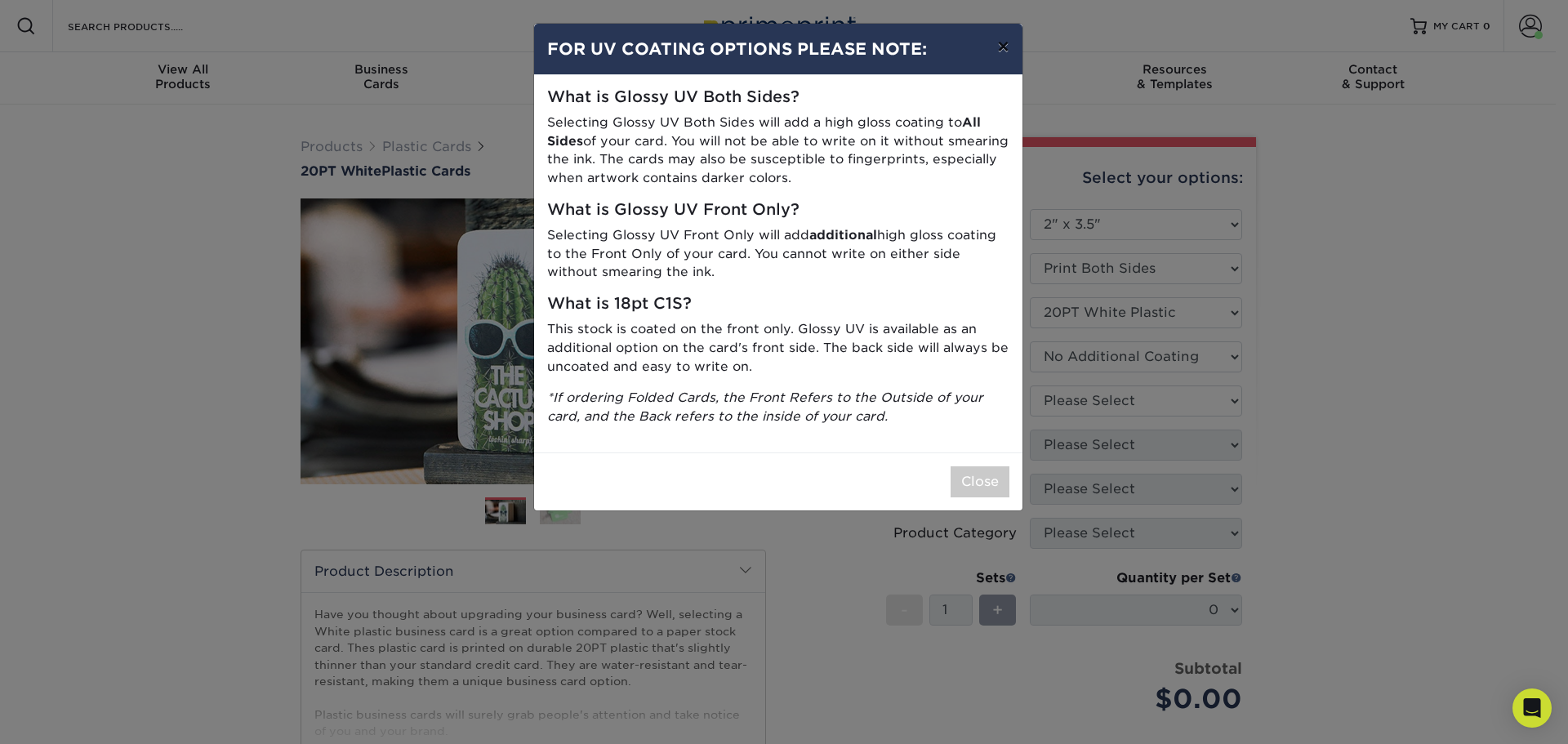
click at [993, 45] on button "×" at bounding box center [1003, 47] width 38 height 46
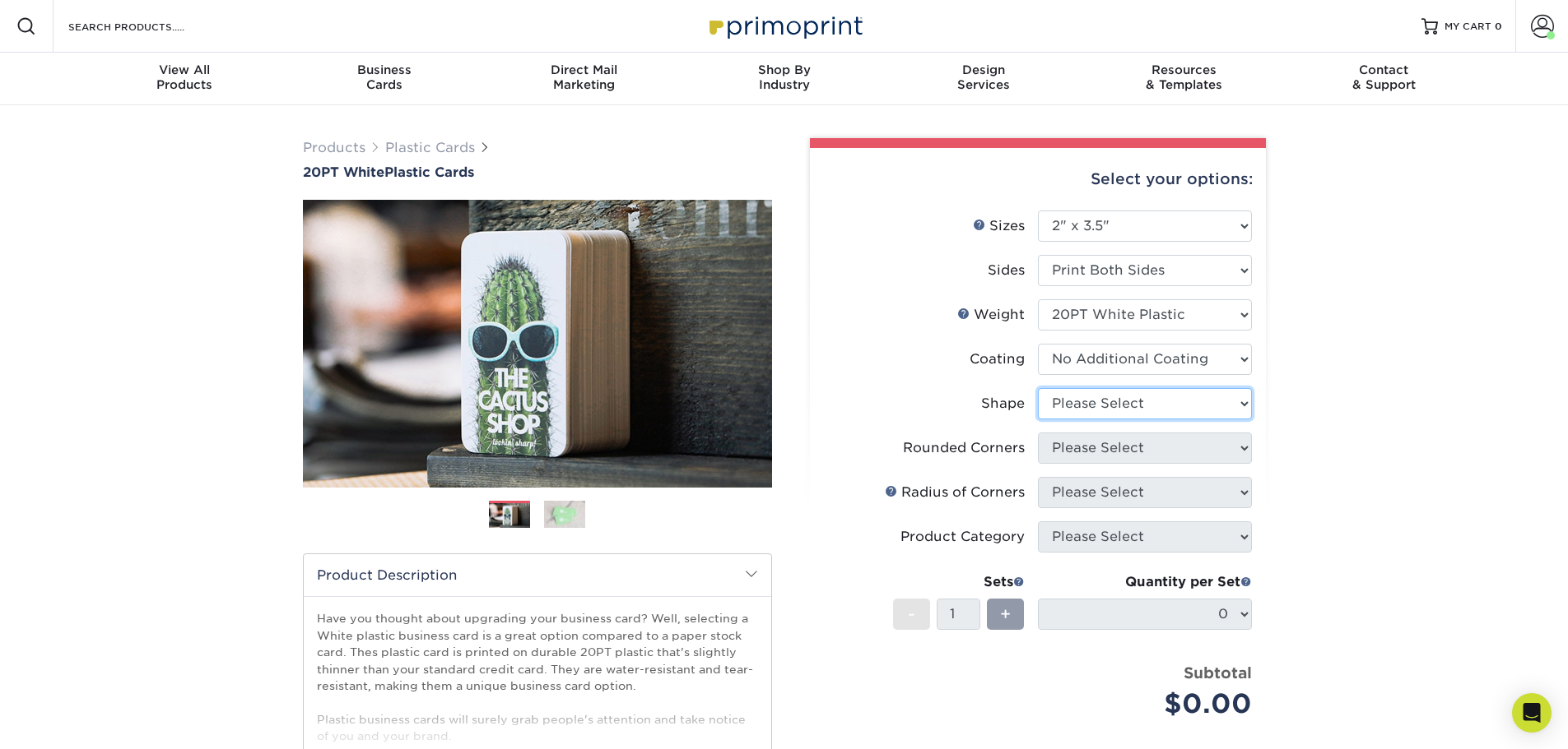
click at [1121, 413] on select "Please Select Oval Standard" at bounding box center [1145, 404] width 214 height 31
select select "standard"
click at [1038, 388] on select "Please Select Oval Standard" at bounding box center [1145, 404] width 214 height 31
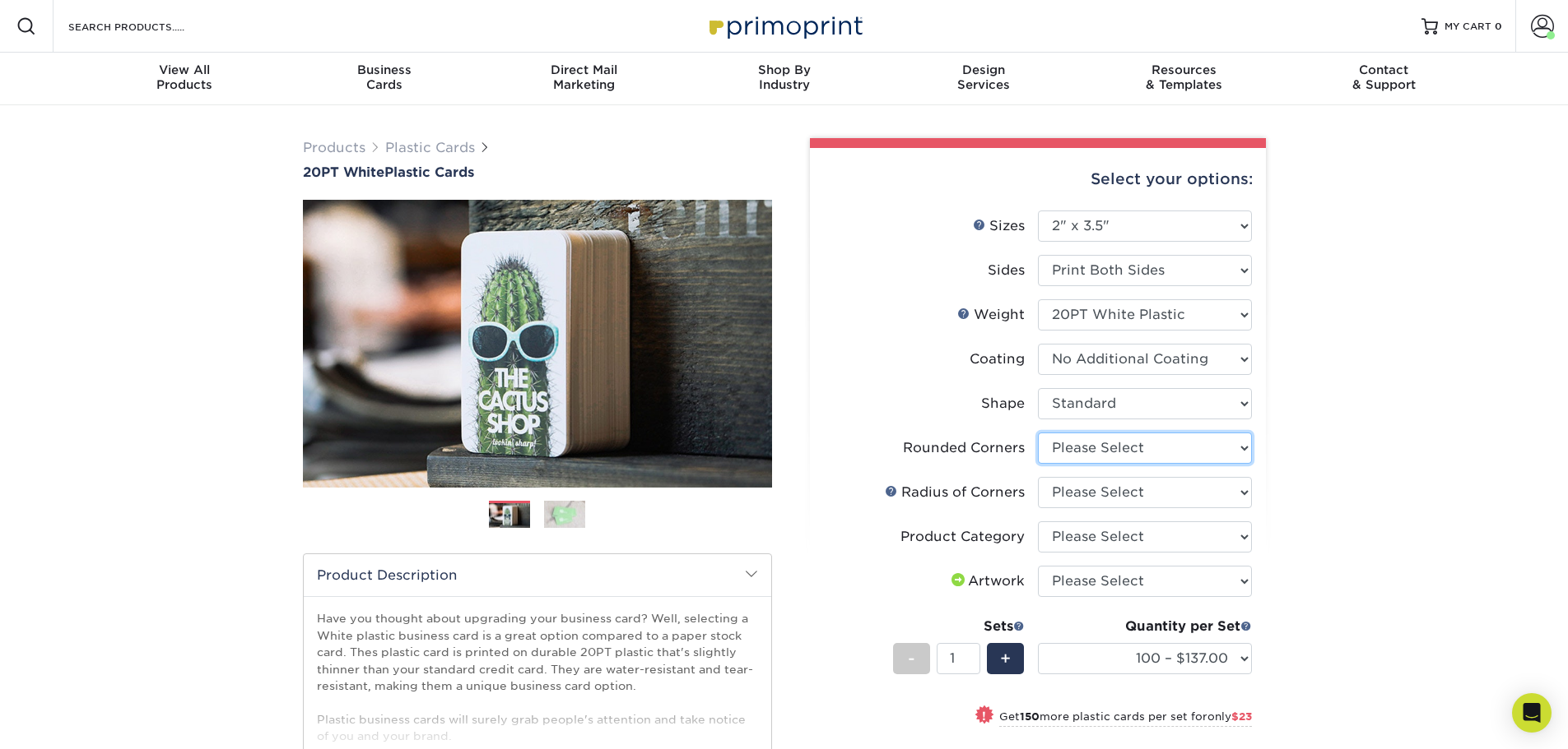
click at [1139, 447] on select "Please Select Yes - Round 4 Corners" at bounding box center [1145, 449] width 214 height 31
select select "7672df9e-0e0a-464d-8e1f-920c575e4da3"
click at [1038, 433] on select "Please Select Yes - Round 4 Corners" at bounding box center [1145, 449] width 214 height 31
click at [1137, 494] on select "Please Select Rounded 1/8" Rounded 1/4"" at bounding box center [1145, 493] width 214 height 31
select select "479fbfe7-6a0c-4895-8c9a-81739b7486c9"
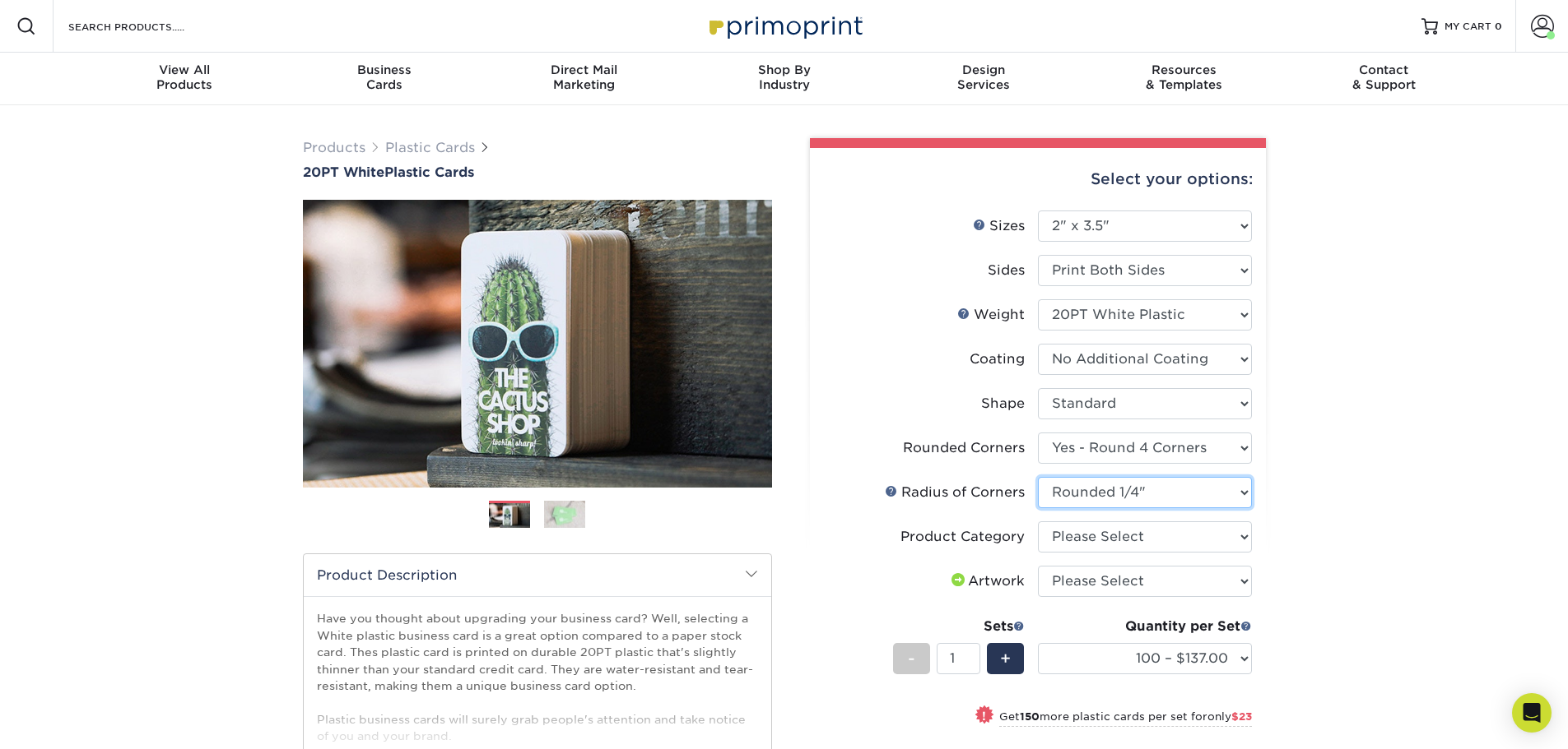
click at [1038, 477] on select "Please Select Rounded 1/8" Rounded 1/4"" at bounding box center [1145, 493] width 214 height 31
click at [1183, 534] on select "Please Select Business Cards" at bounding box center [1145, 537] width 214 height 31
select select "3b5148f1-0588-4f88-a218-97bcfdce65c1"
click at [1038, 521] on select "Please Select Business Cards" at bounding box center [1145, 537] width 214 height 31
click at [1153, 586] on select "Please Select I will upload files I need a design - $100" at bounding box center [1145, 581] width 214 height 31
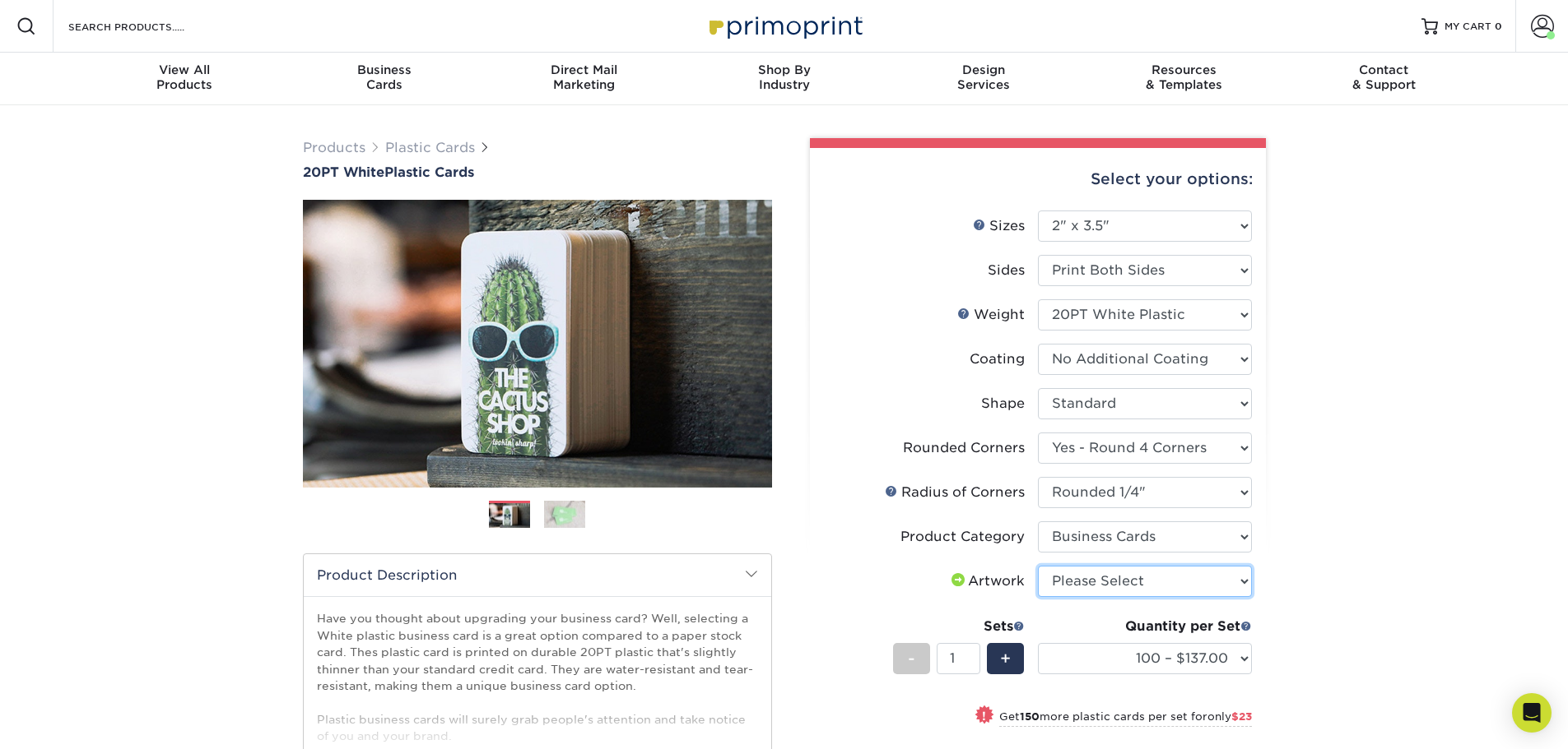
select select "upload"
click at [1038, 566] on select "Please Select I will upload files I need a design - $100" at bounding box center [1145, 581] width 214 height 31
click at [1368, 590] on div "Products Plastic Cards 20PT White Plastic Cards Previous Next and" at bounding box center [784, 751] width 1568 height 1292
